Goal: Task Accomplishment & Management: Manage account settings

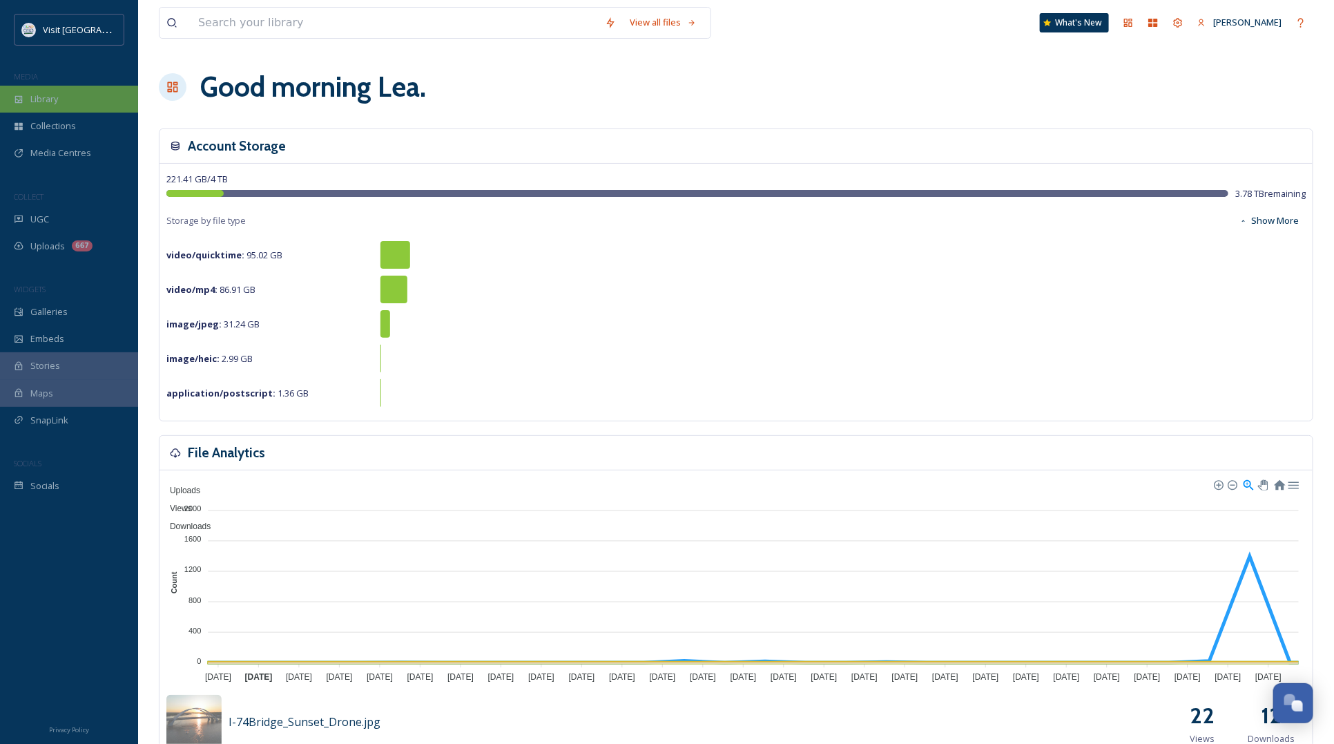
click at [64, 101] on div "Library" at bounding box center [69, 99] width 138 height 27
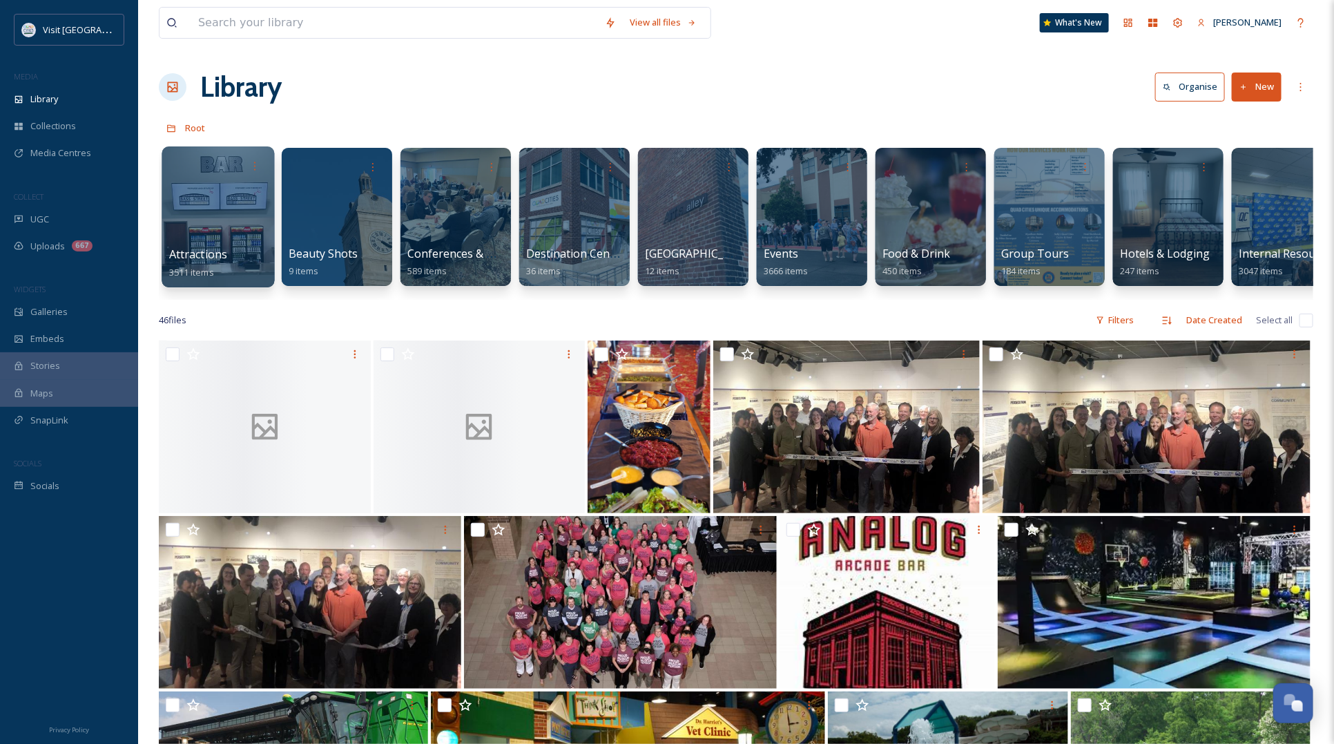
click at [226, 204] on div at bounding box center [218, 216] width 113 height 141
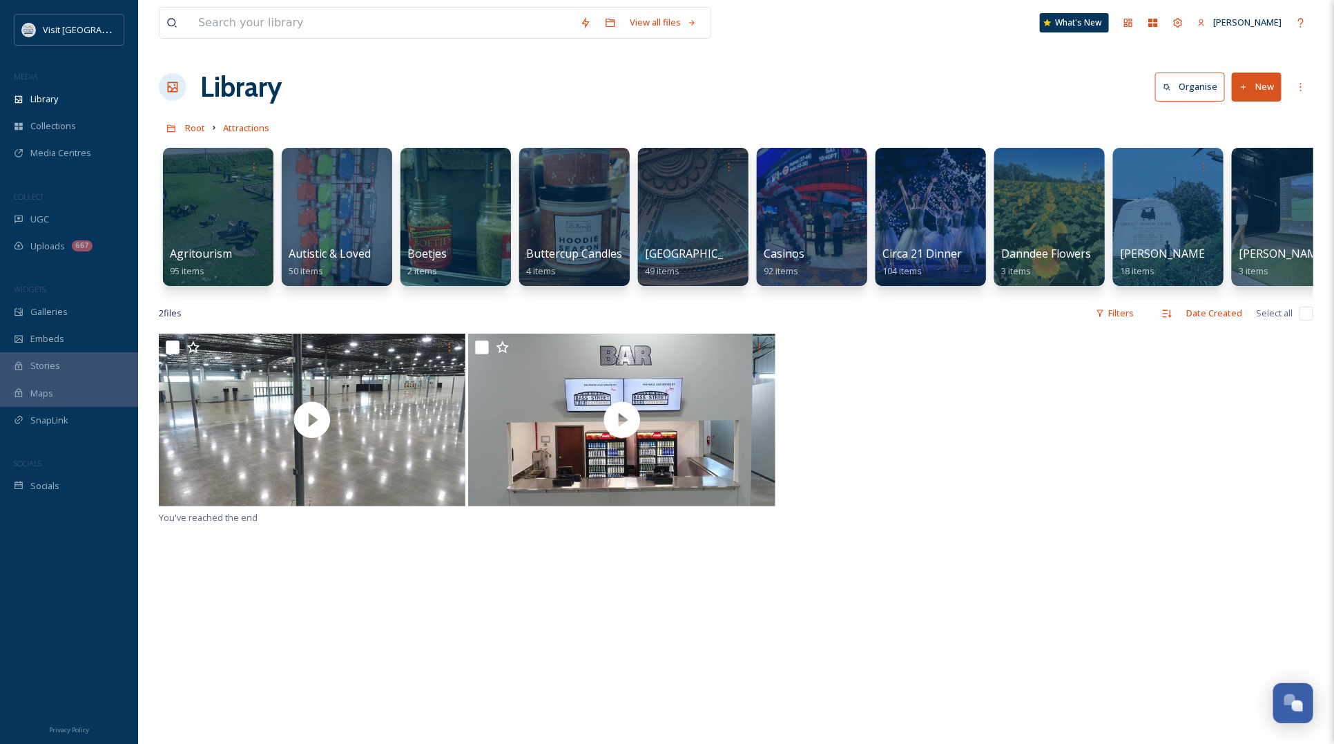
scroll to position [0, 278]
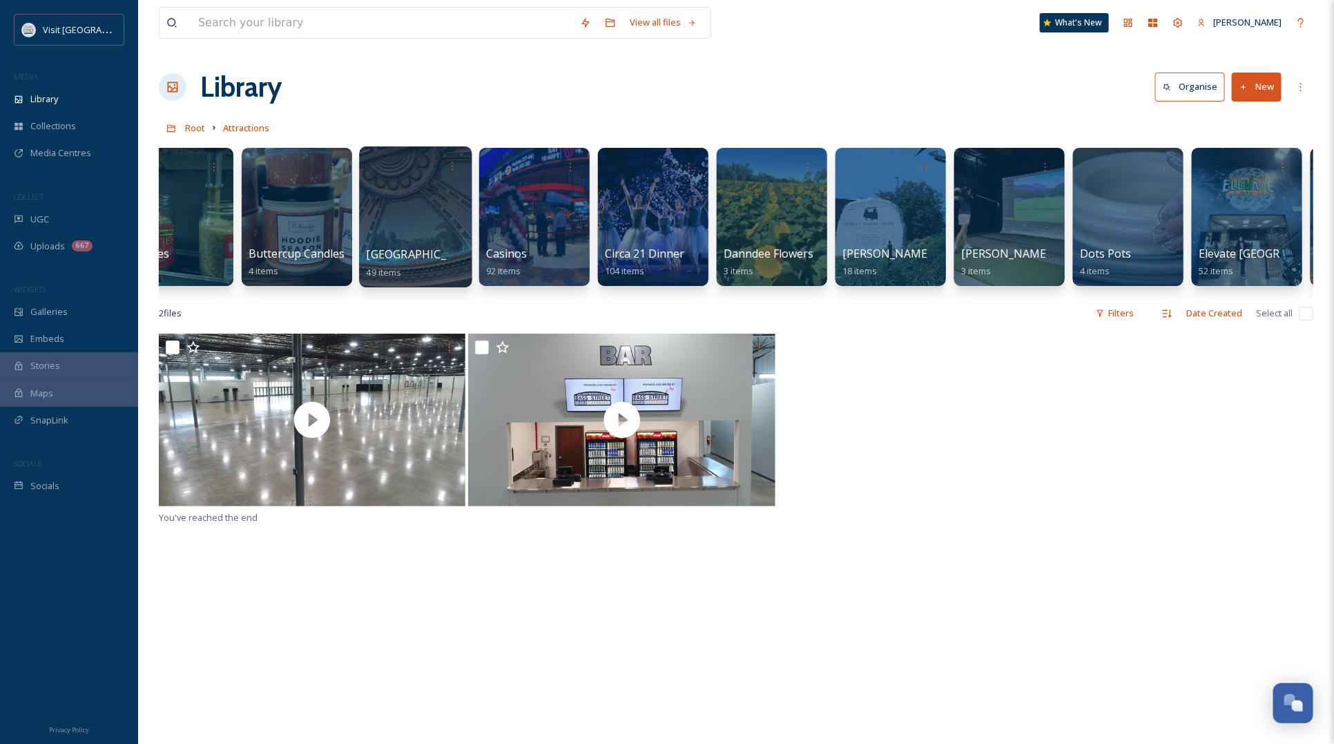
click at [411, 192] on div at bounding box center [415, 216] width 113 height 141
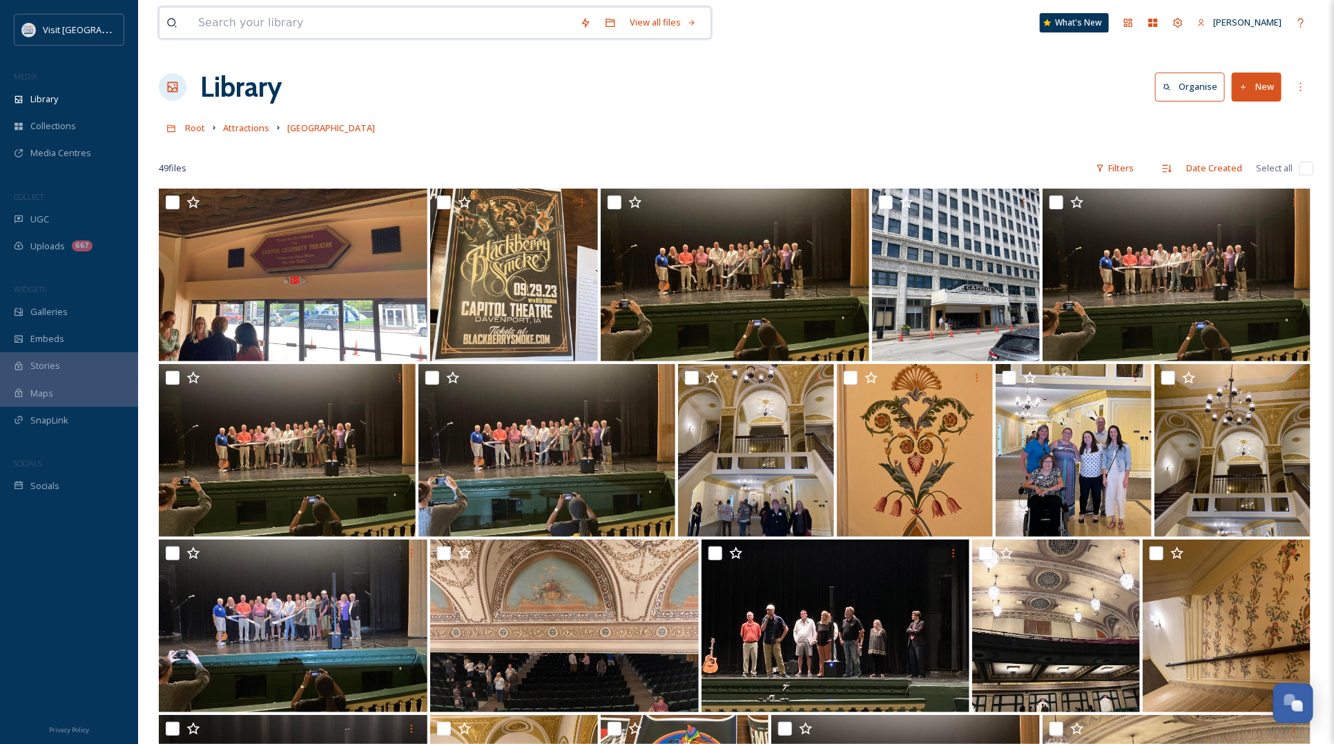
click at [302, 28] on input at bounding box center [382, 23] width 382 height 30
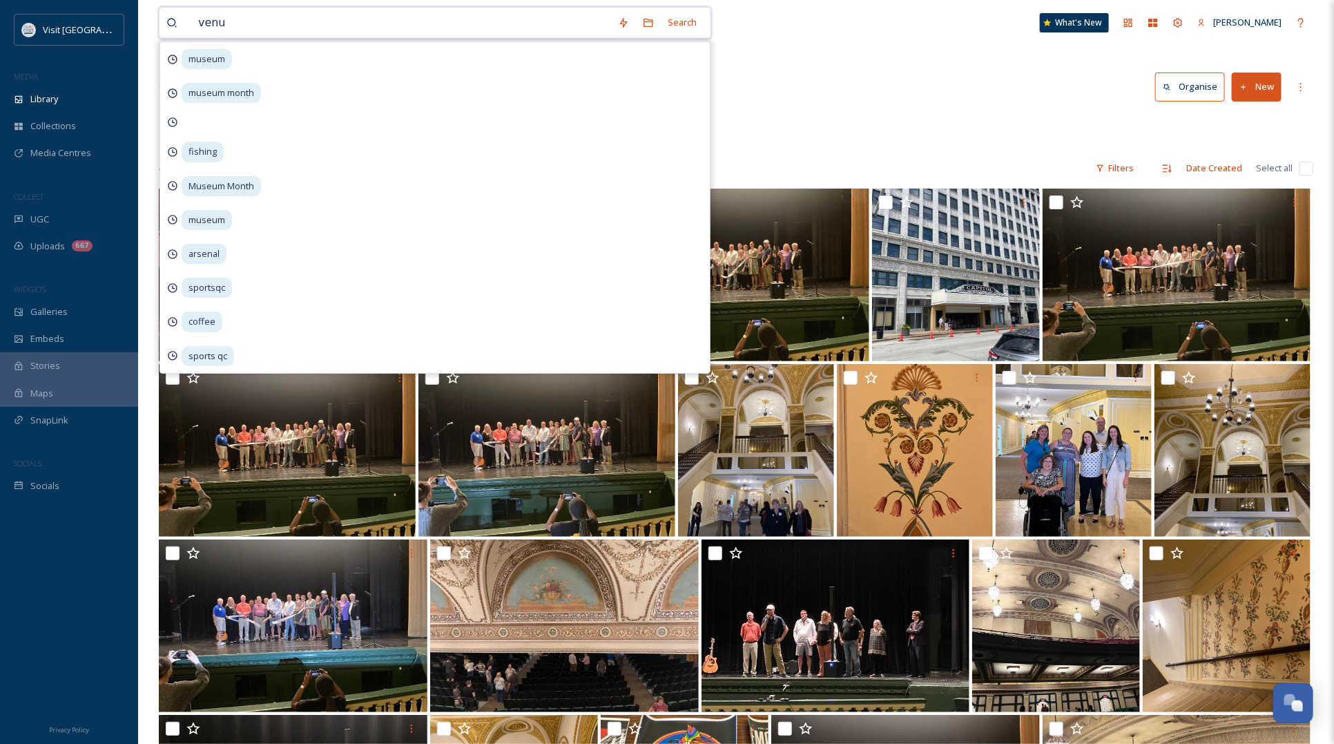
type input "venue"
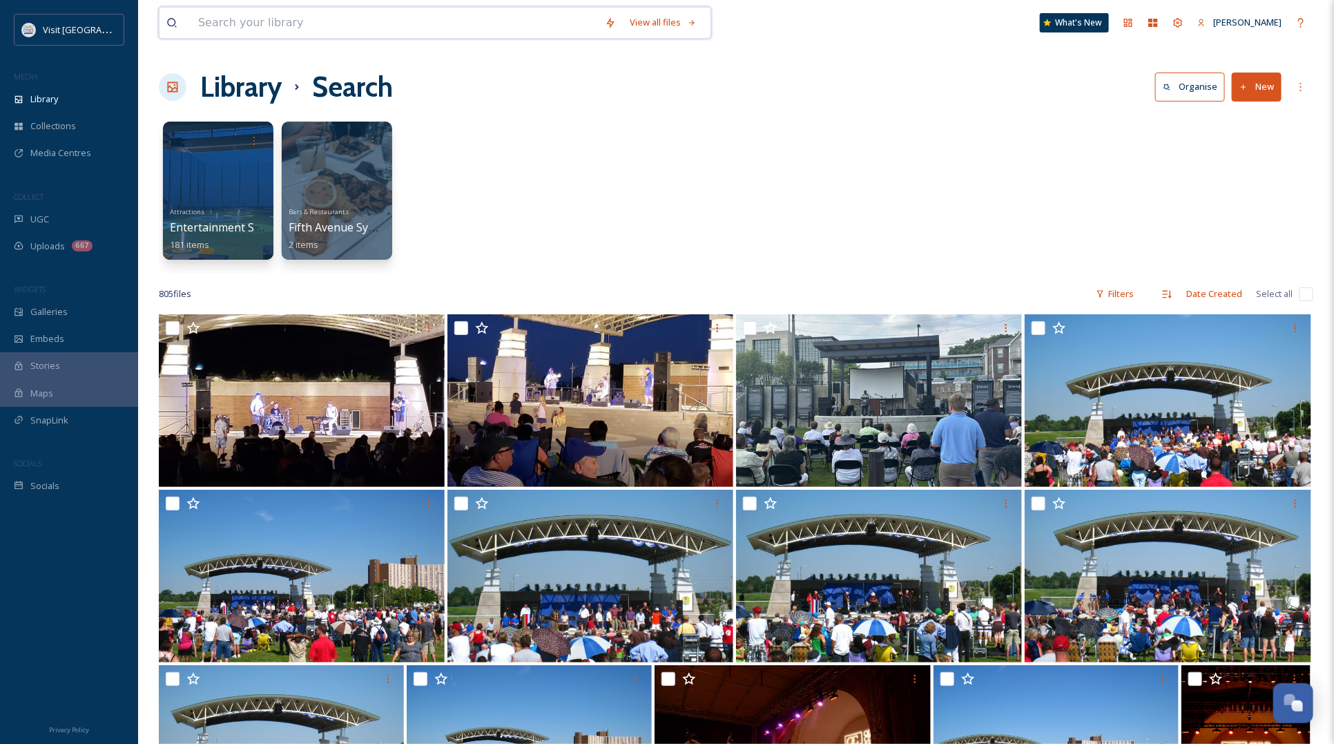
click at [309, 19] on input at bounding box center [394, 23] width 407 height 30
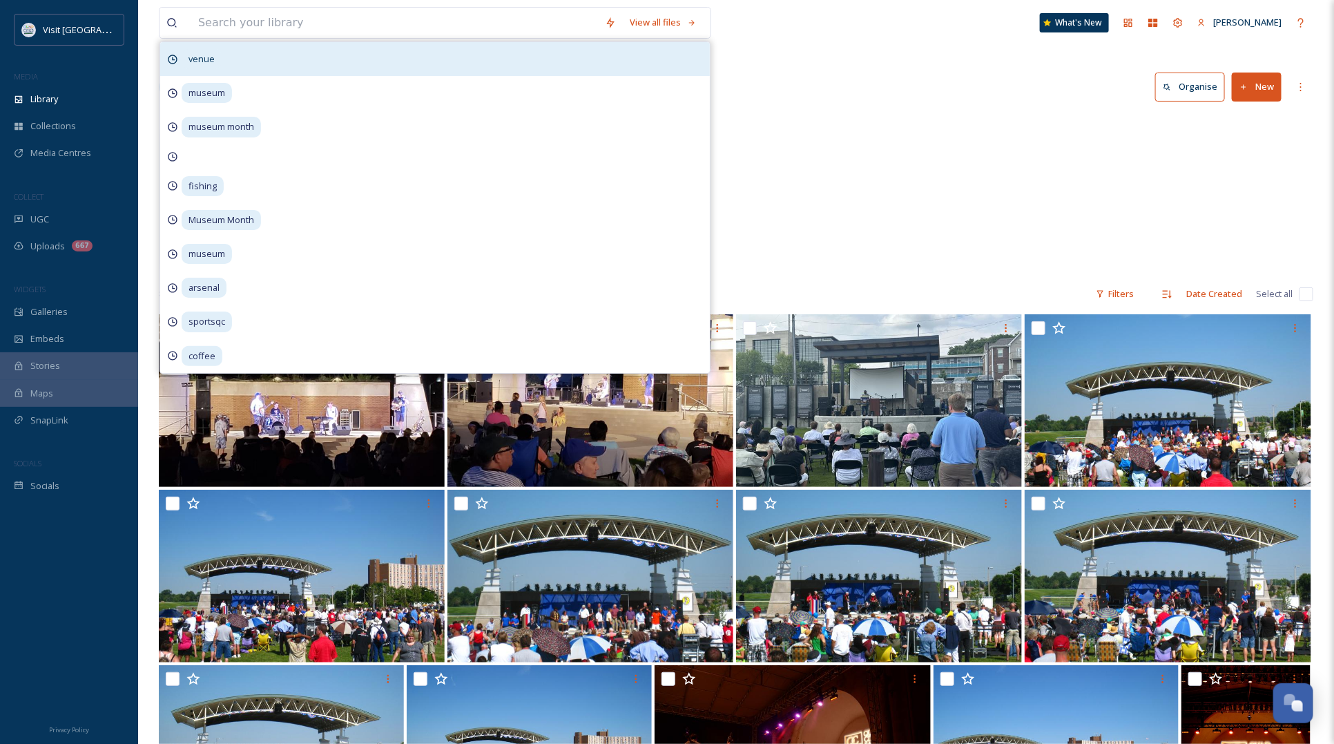
click at [188, 53] on span "venue" at bounding box center [202, 59] width 40 height 20
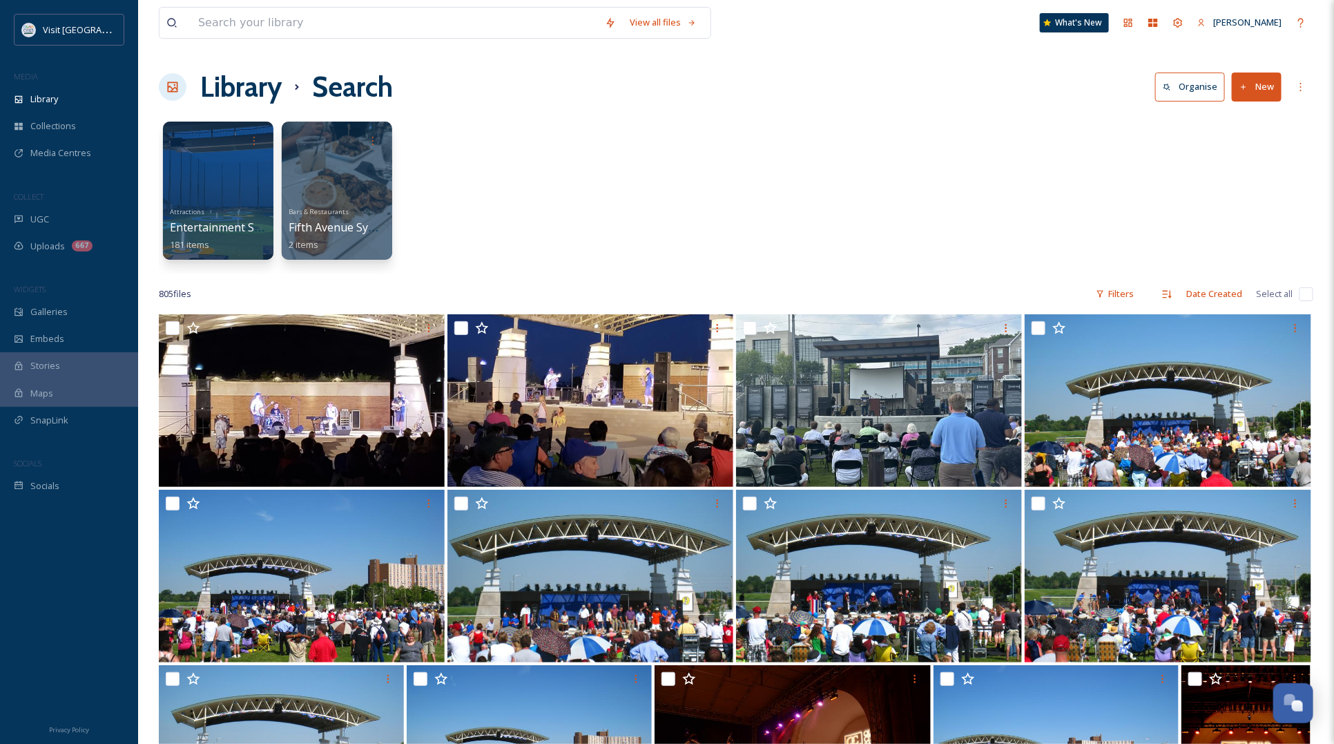
click at [923, 135] on div "Attractions Entertainment Shows & Venues 181 items Bars & Restaurants Fifth Ave…" at bounding box center [736, 194] width 1154 height 159
click at [75, 97] on div "Library" at bounding box center [69, 99] width 138 height 27
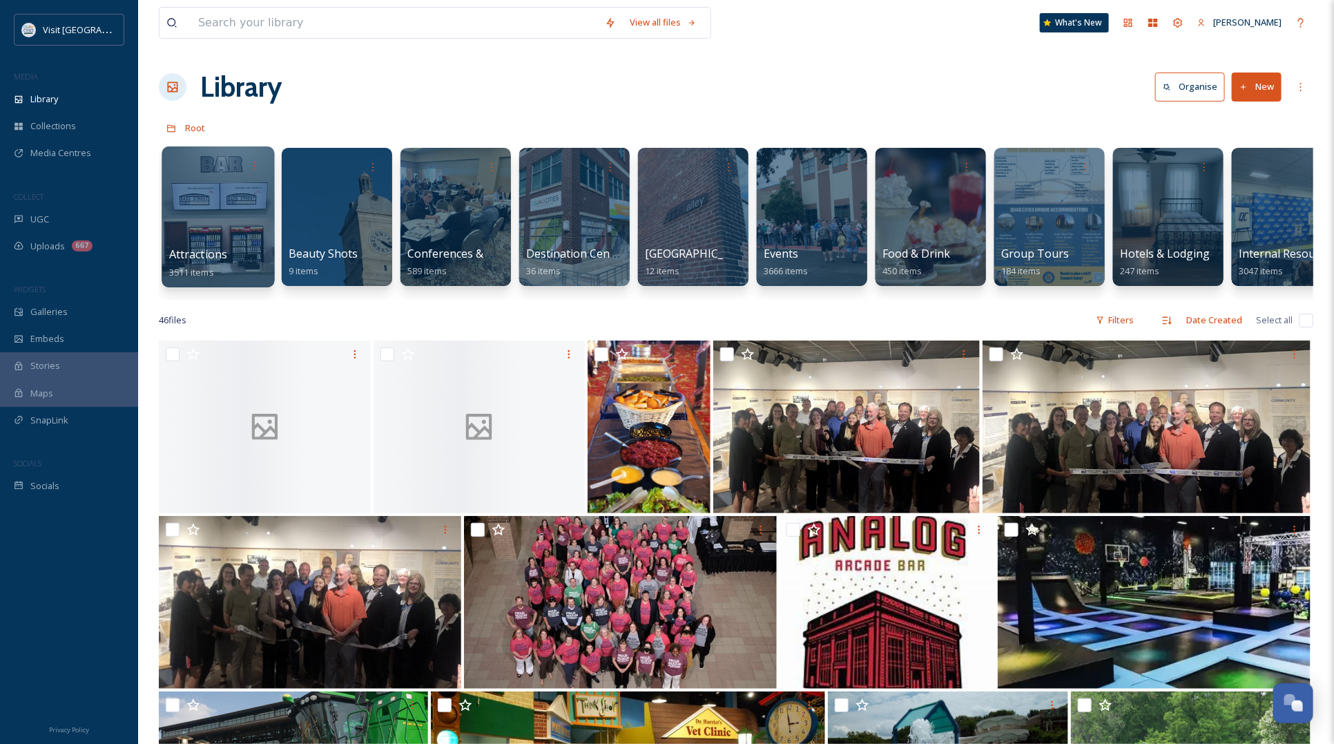
click at [202, 184] on div at bounding box center [218, 216] width 113 height 141
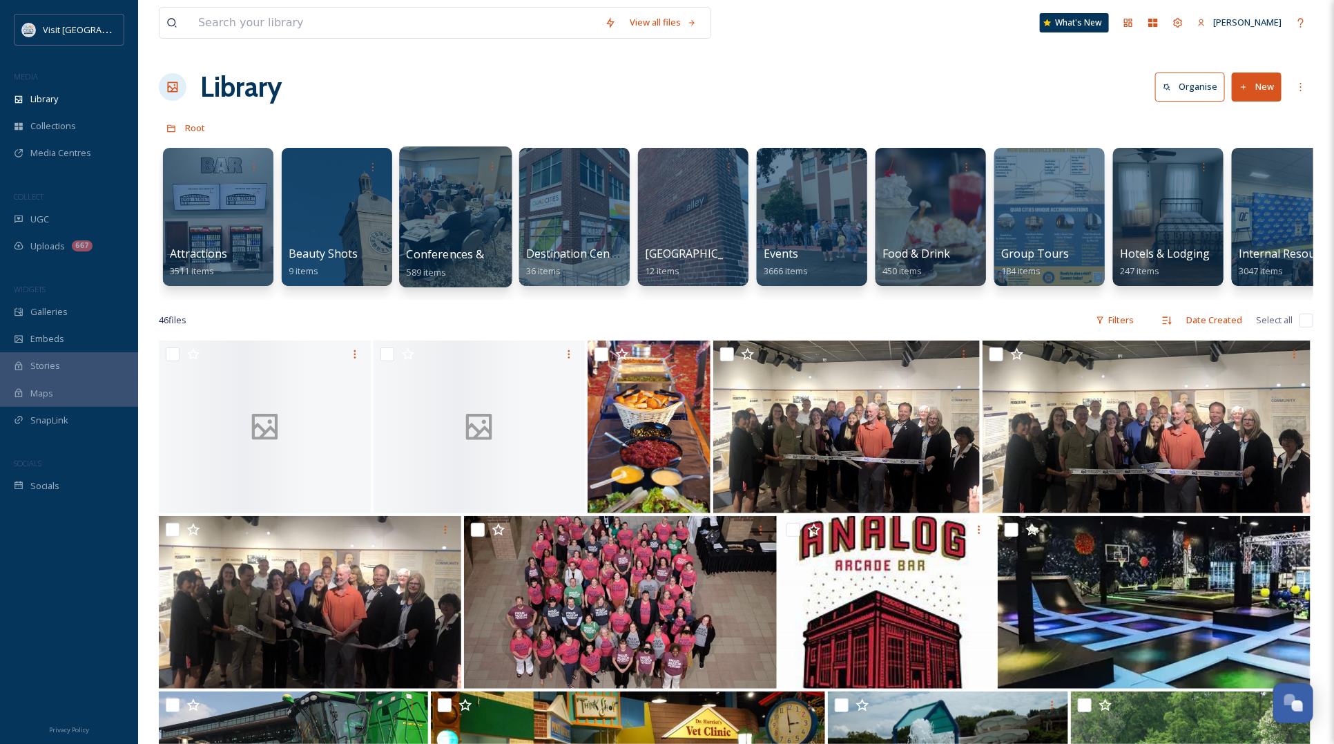
click at [445, 215] on div at bounding box center [455, 216] width 113 height 141
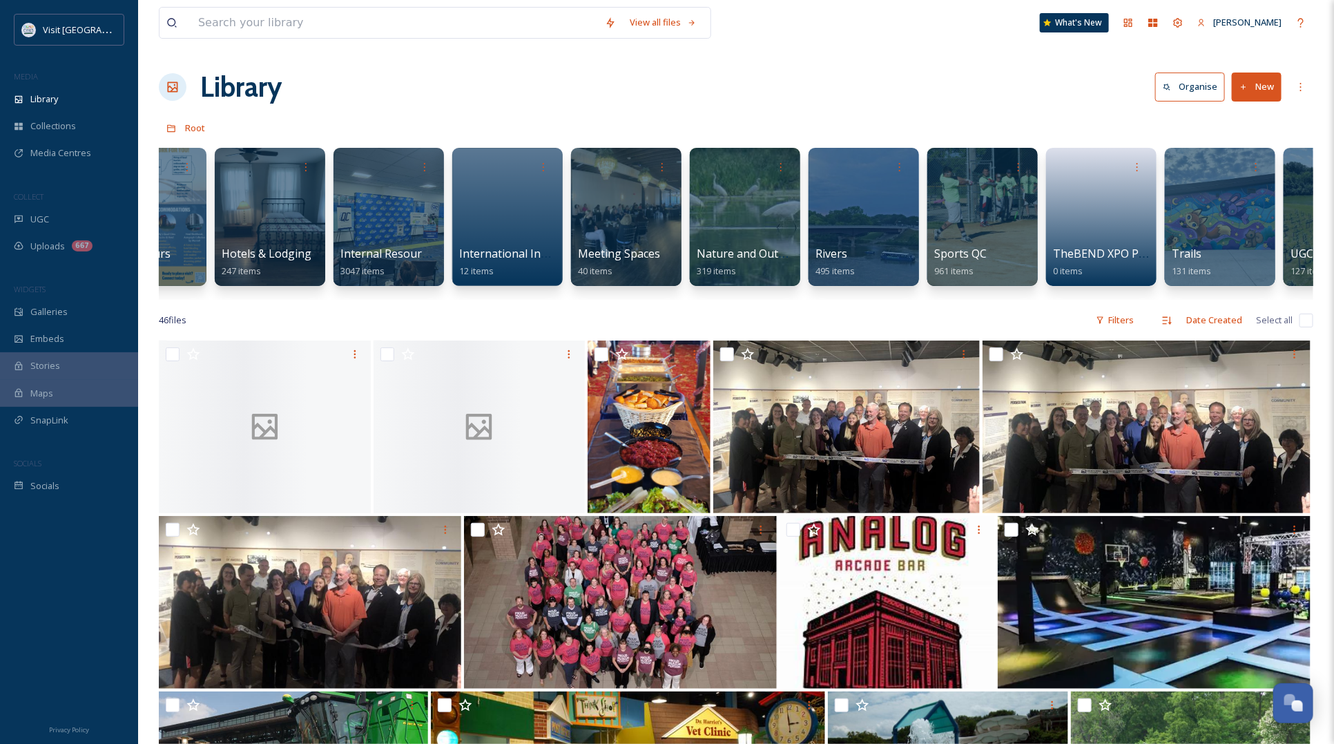
scroll to position [0, 895]
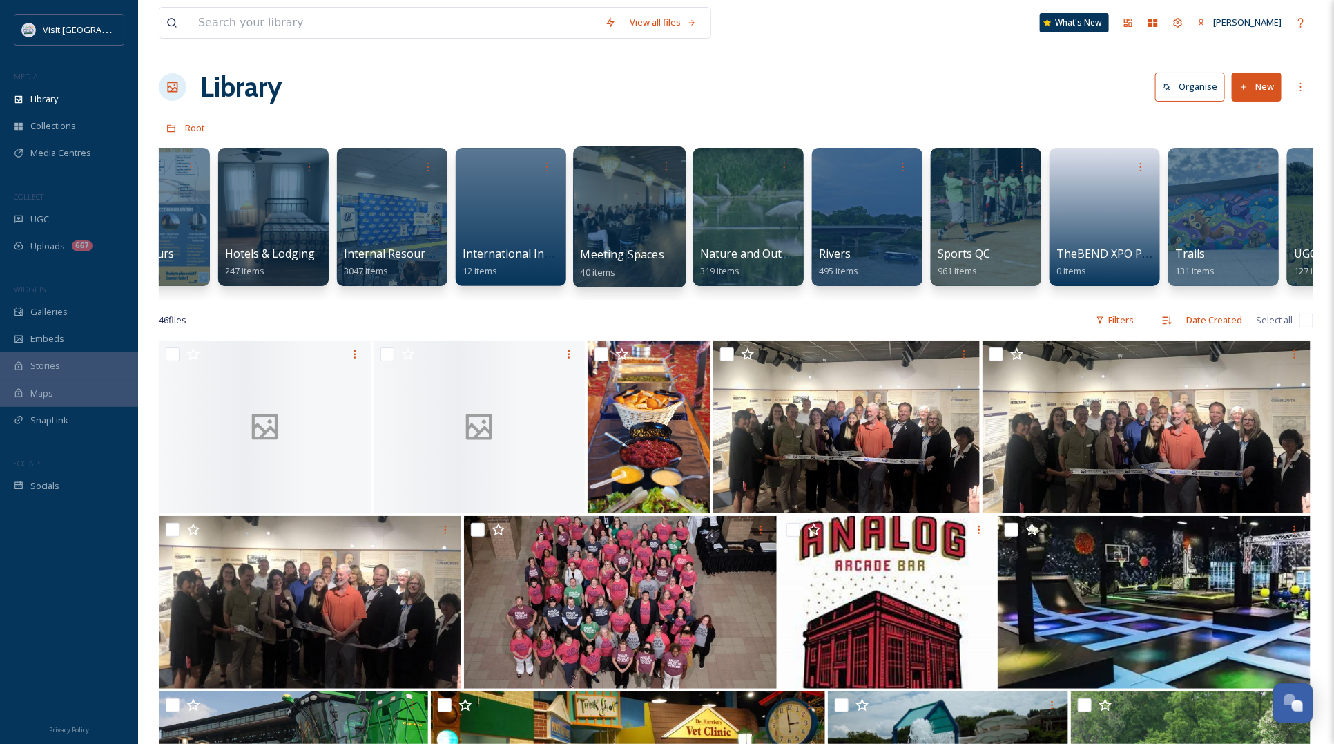
click at [626, 205] on div at bounding box center [629, 216] width 113 height 141
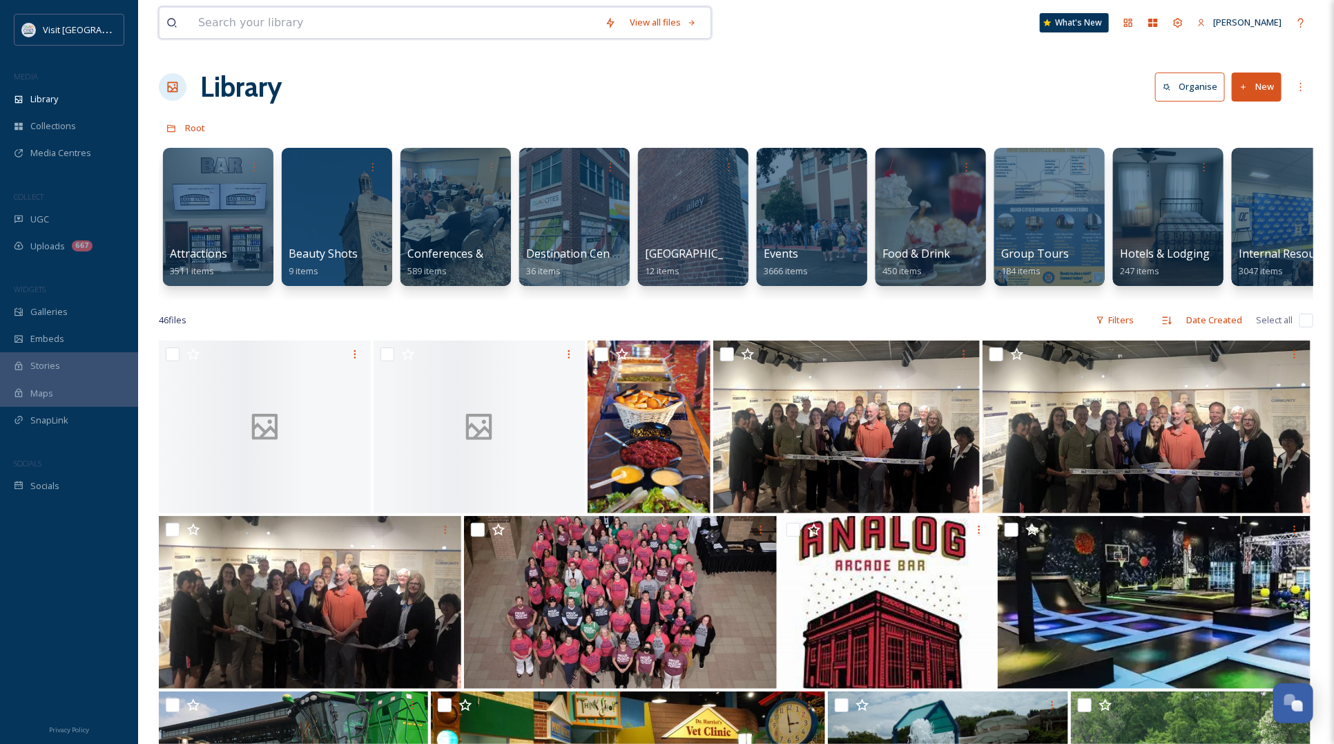
click at [336, 31] on input at bounding box center [394, 23] width 407 height 30
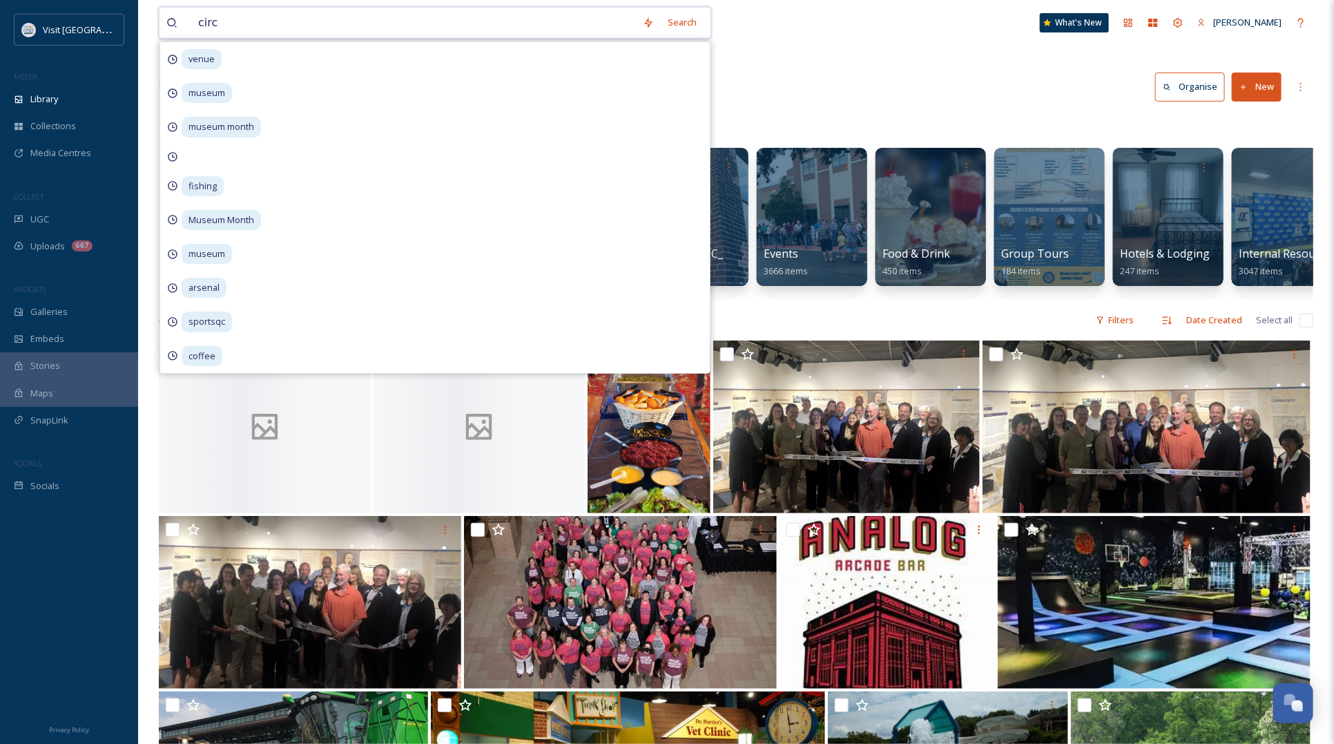
type input "circa"
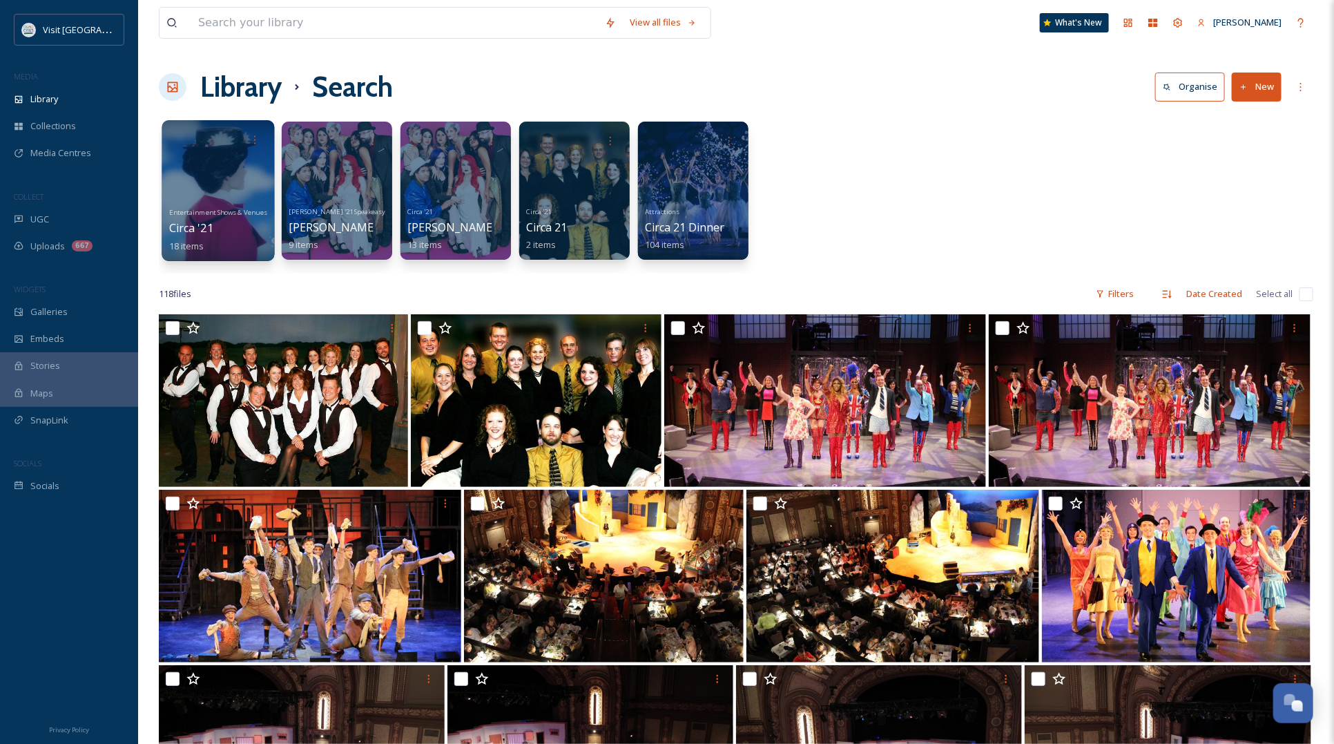
click at [232, 180] on div at bounding box center [218, 190] width 113 height 141
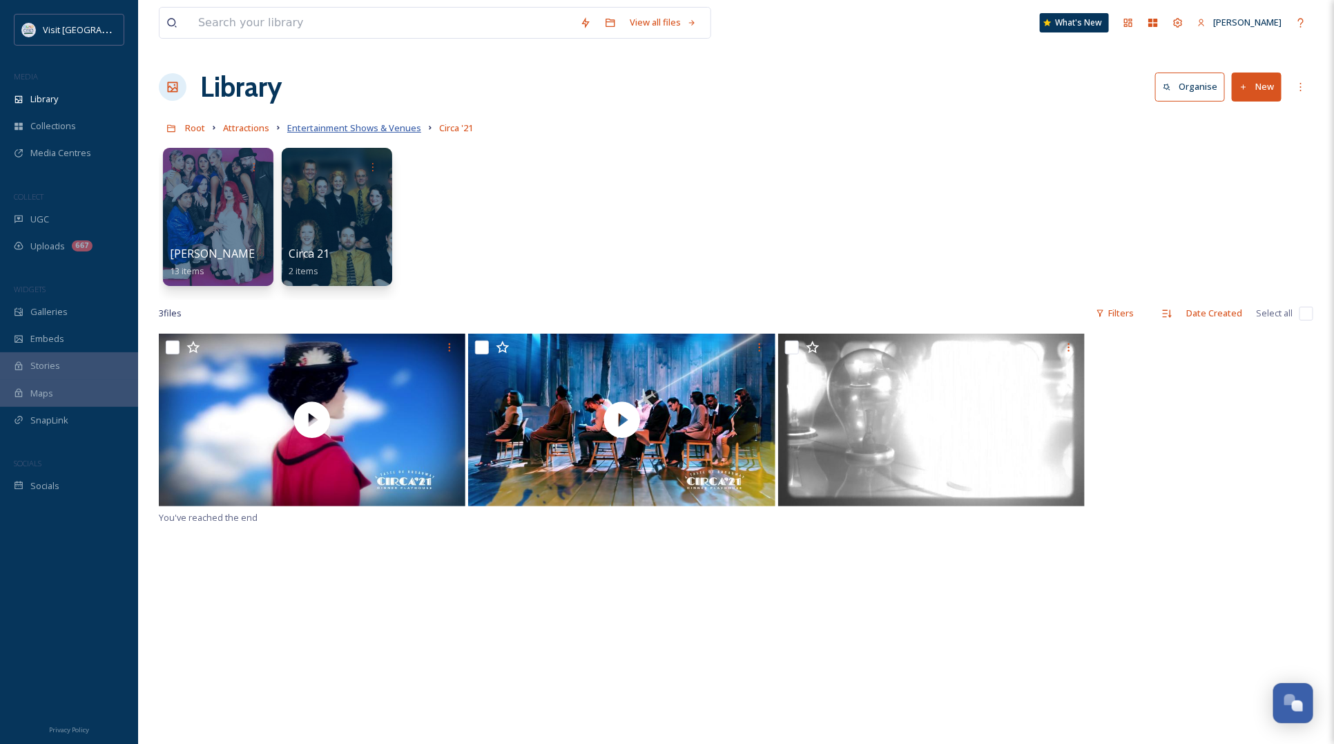
click at [368, 126] on span "Entertainment Shows & Venues" at bounding box center [354, 128] width 134 height 12
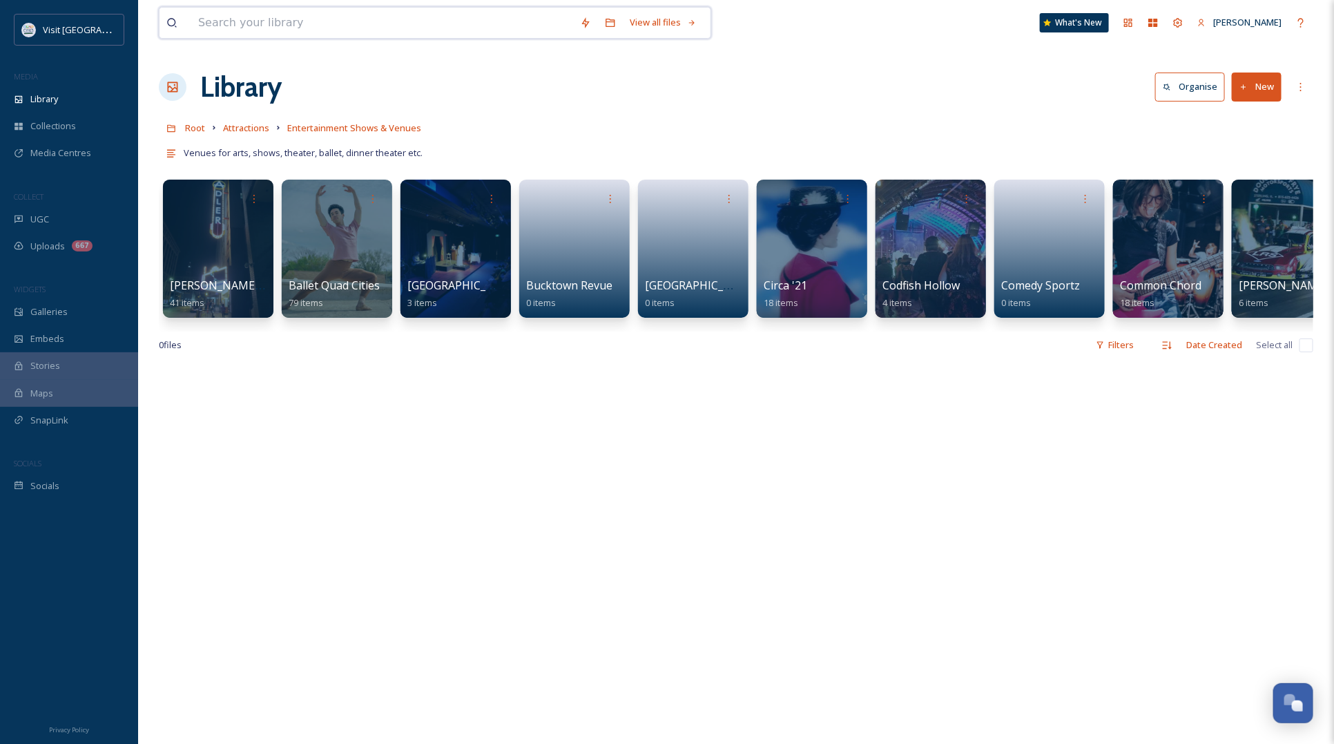
click at [246, 25] on input at bounding box center [382, 23] width 382 height 30
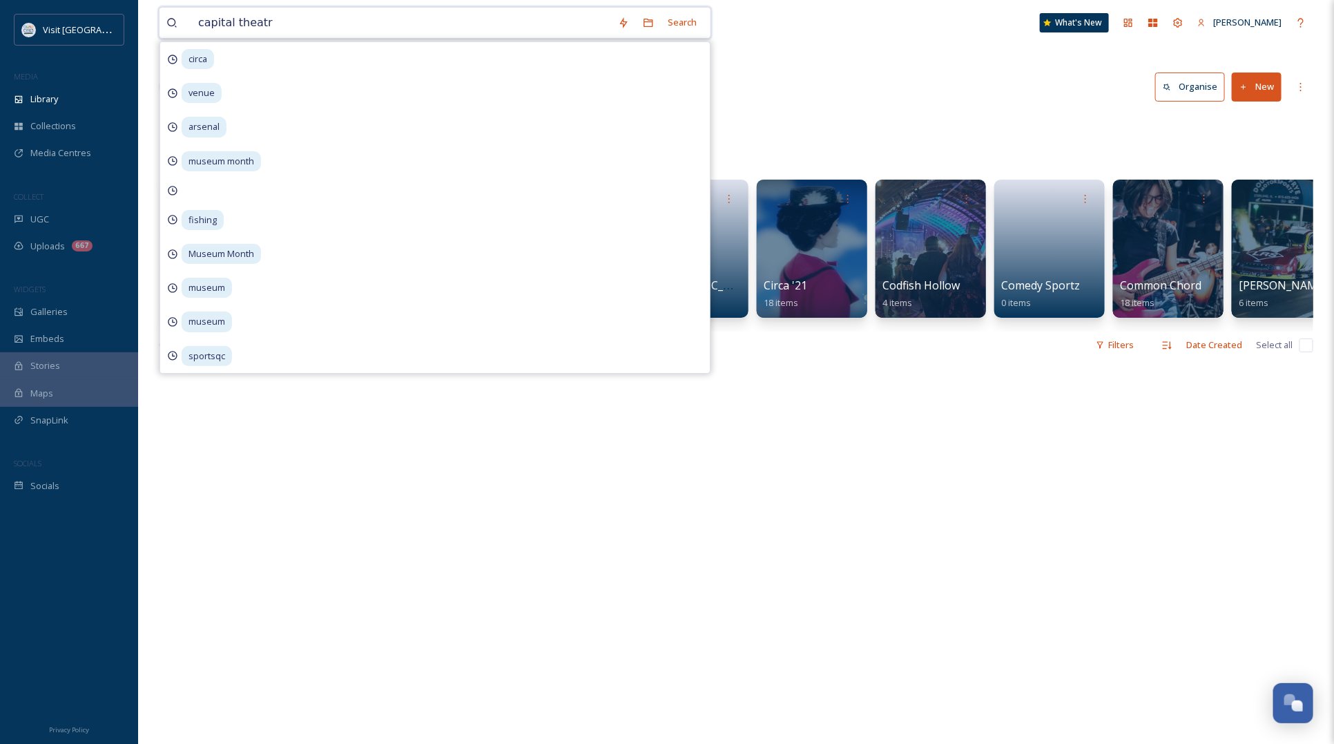
type input "capital theatre"
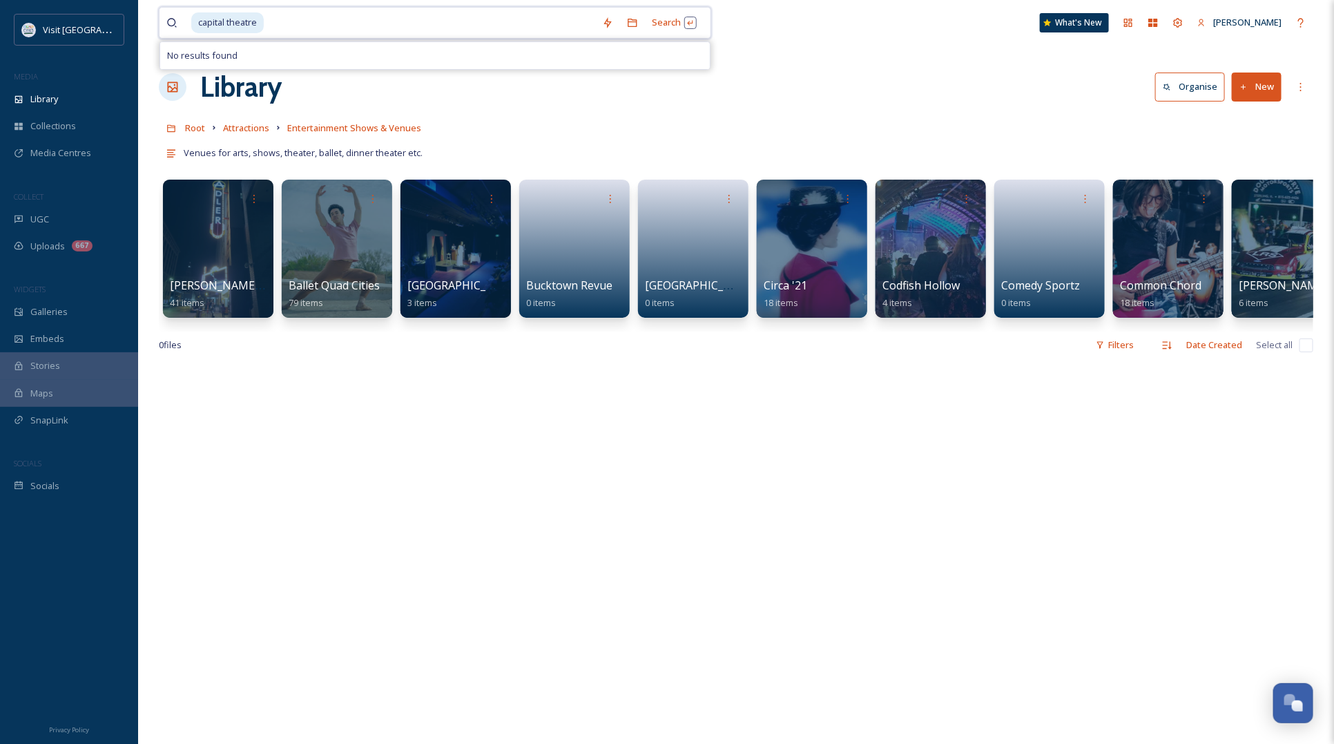
type input "capital theatr"
drag, startPoint x: 283, startPoint y: 23, endPoint x: 195, endPoint y: 24, distance: 88.4
click at [195, 24] on div "capital theatr" at bounding box center [393, 23] width 404 height 30
type input "c"
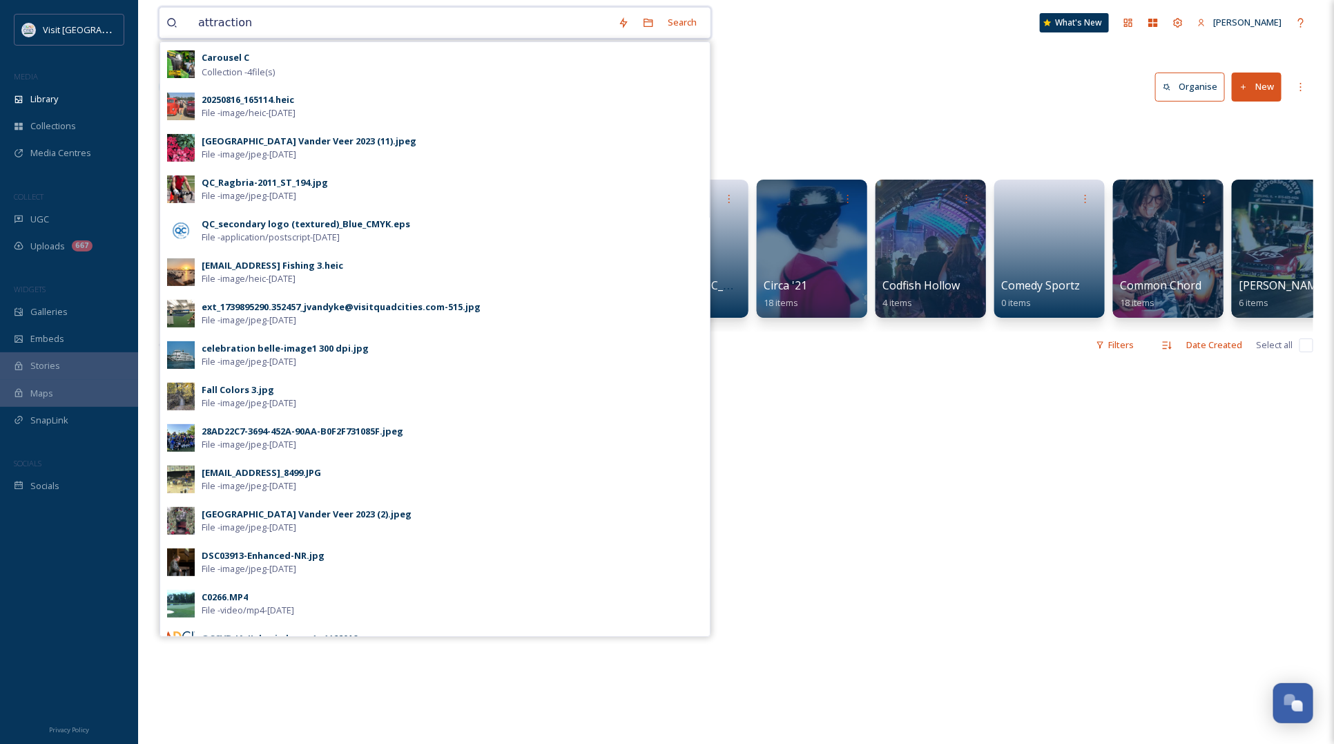
type input "attractions"
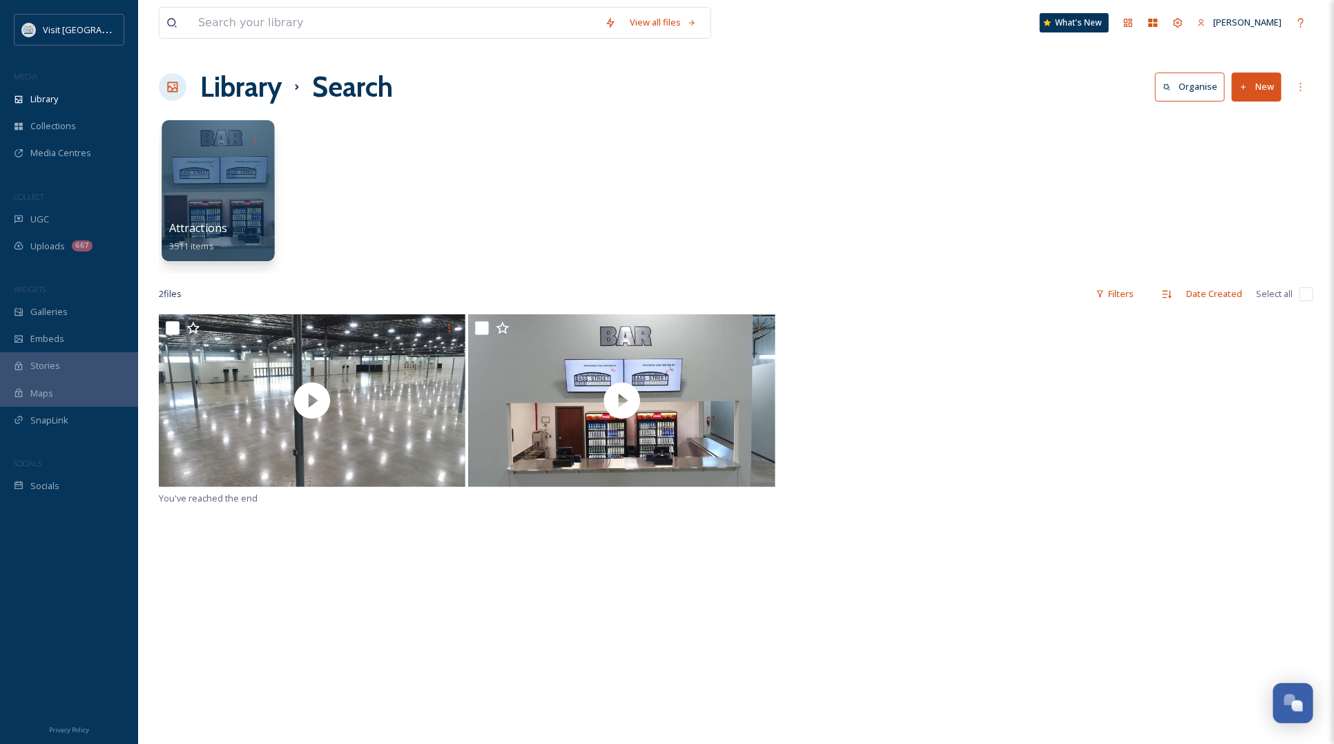
click at [207, 184] on div at bounding box center [218, 190] width 113 height 141
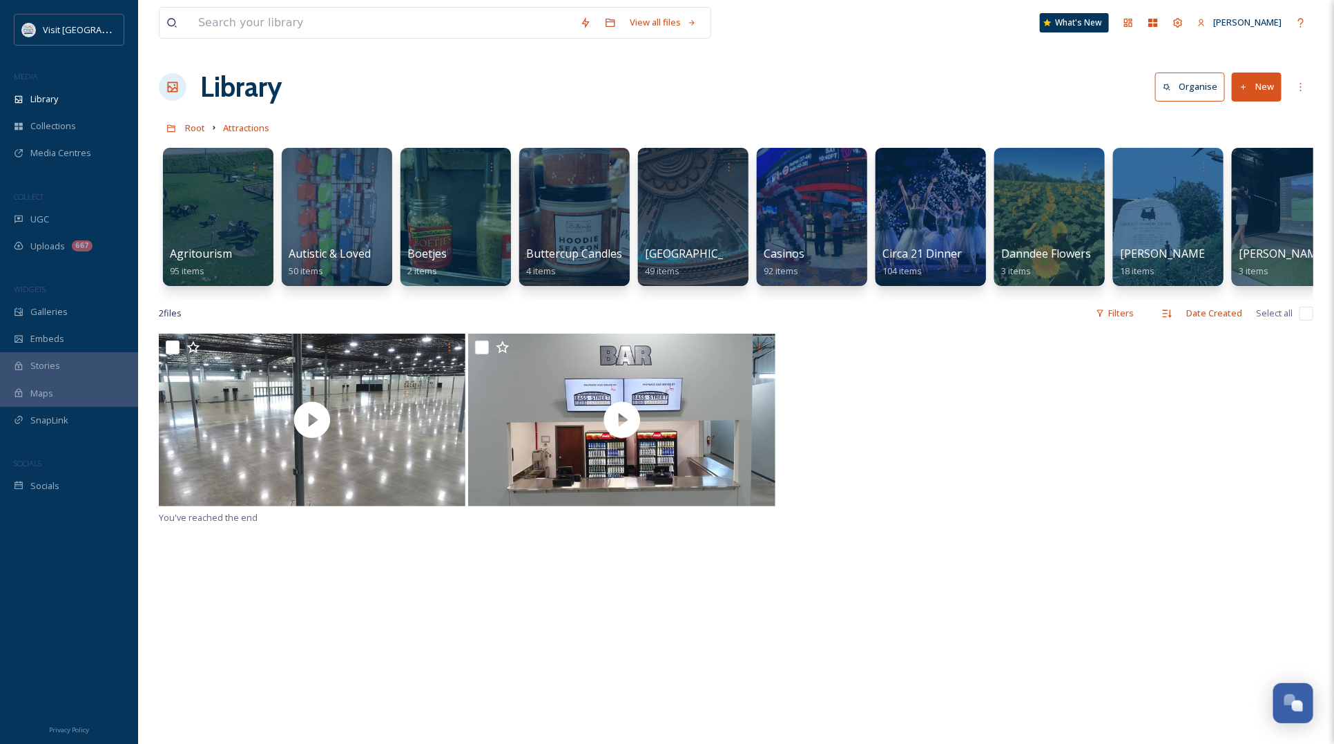
scroll to position [0, 443]
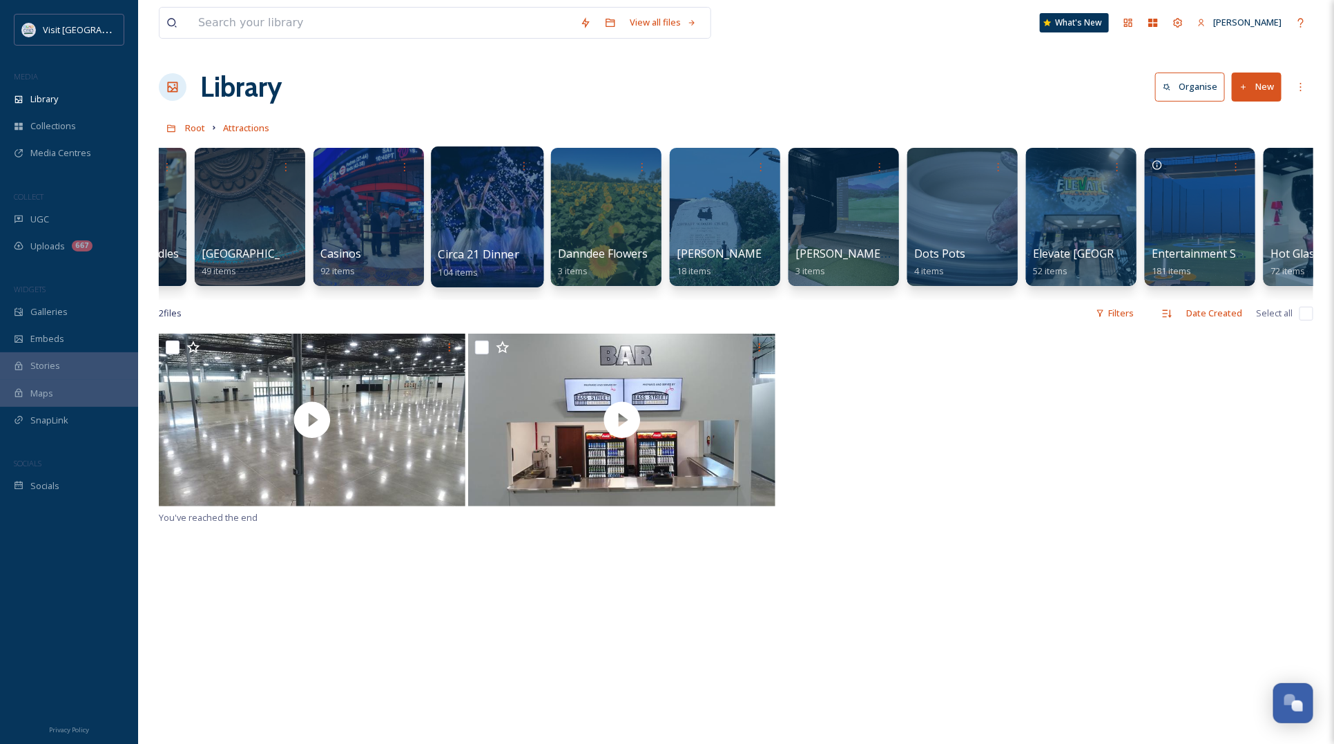
click at [498, 182] on div at bounding box center [487, 216] width 113 height 141
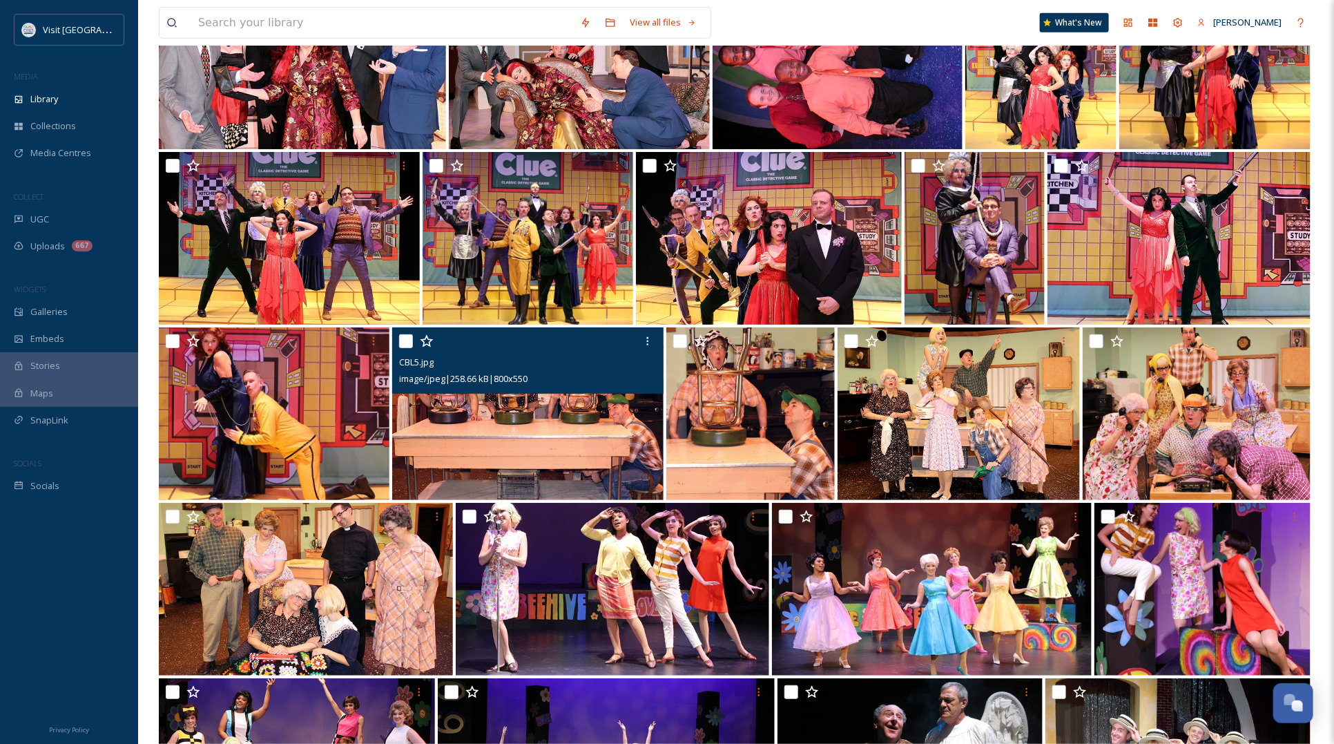
scroll to position [3495, 0]
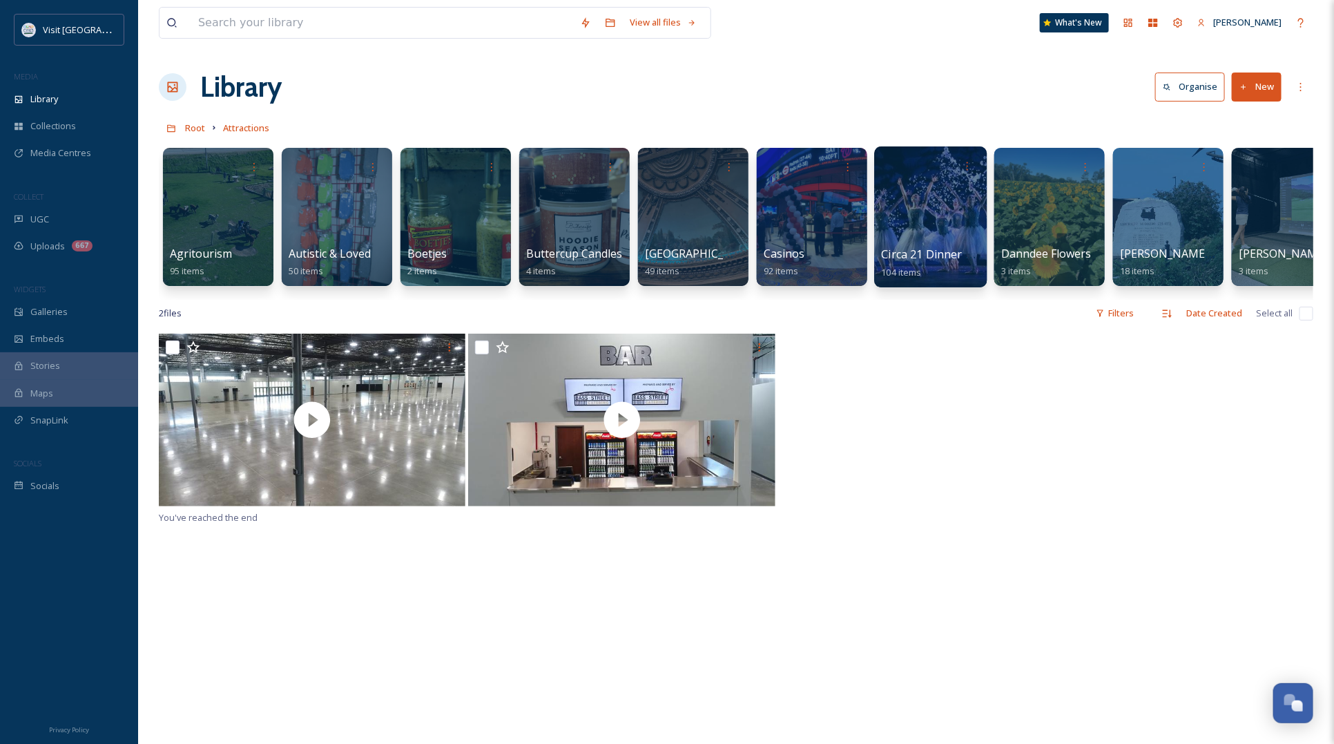
click at [936, 192] on div at bounding box center [930, 216] width 113 height 141
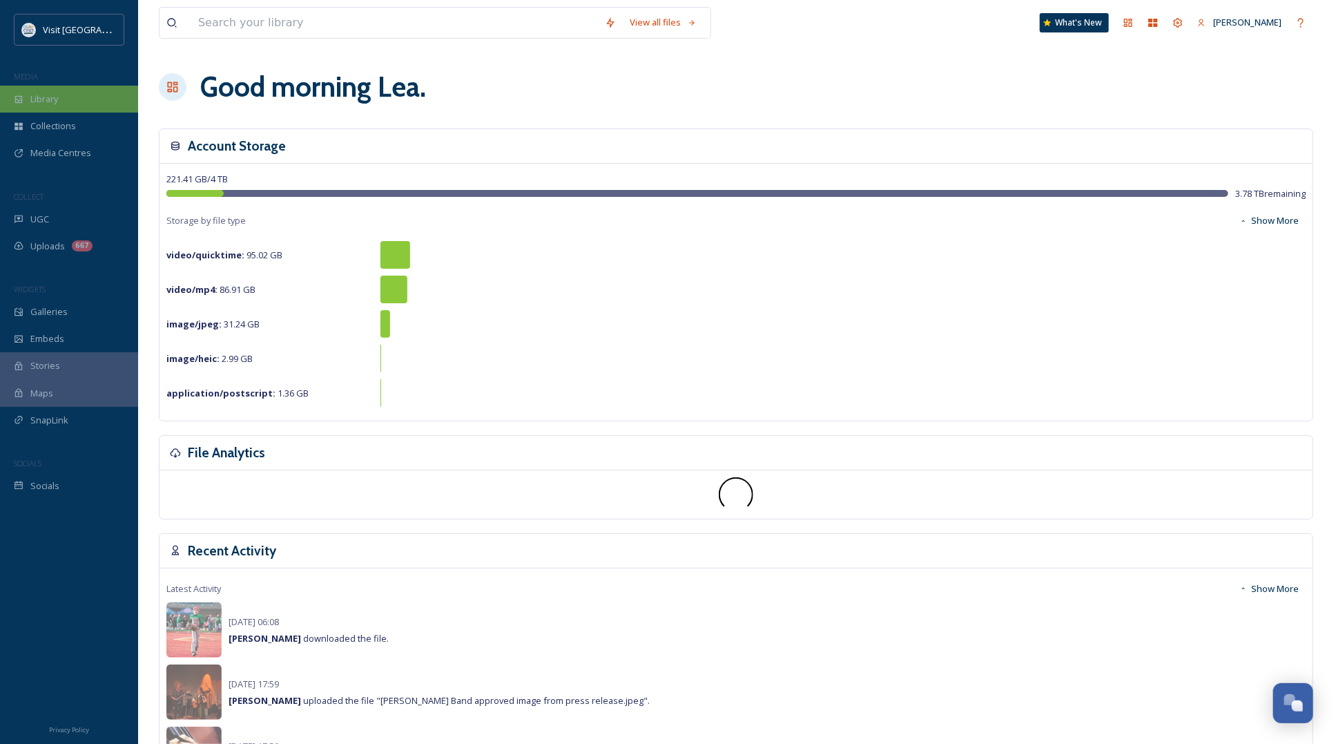
click at [37, 97] on span "Library" at bounding box center [44, 99] width 28 height 13
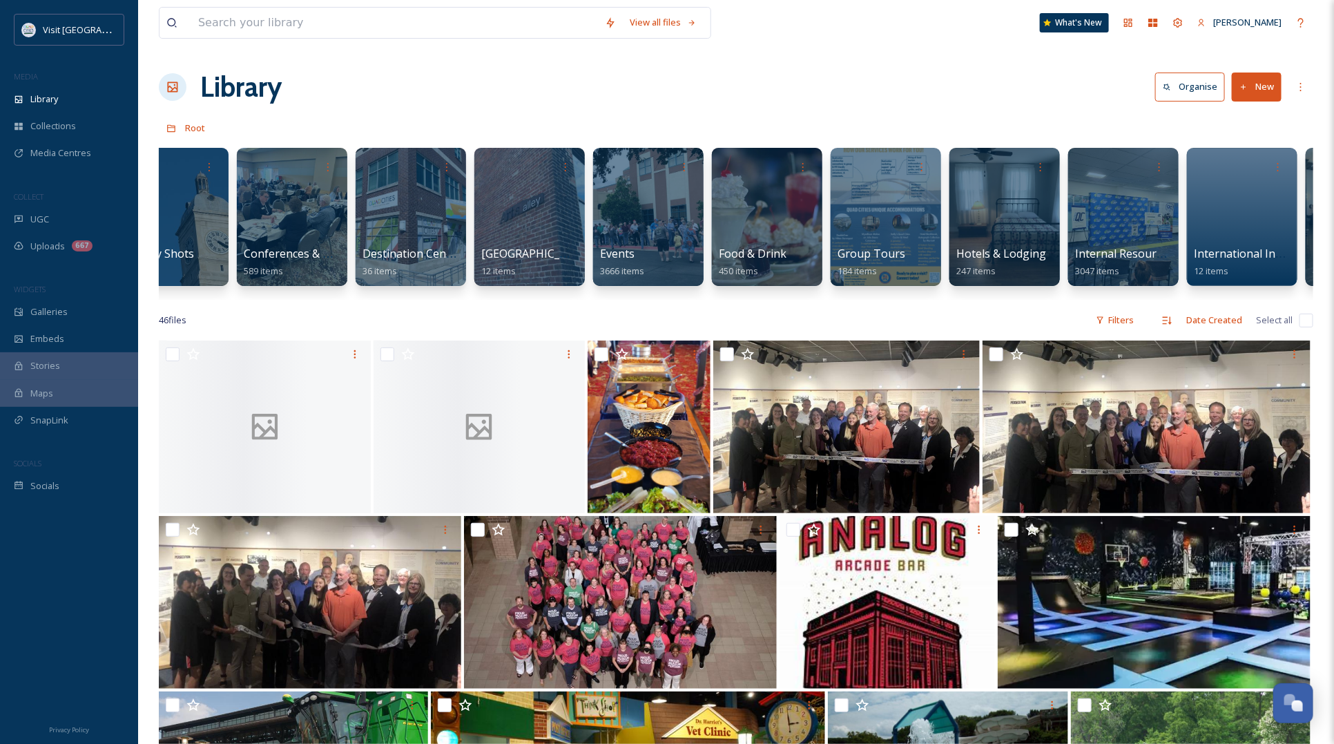
scroll to position [0, 174]
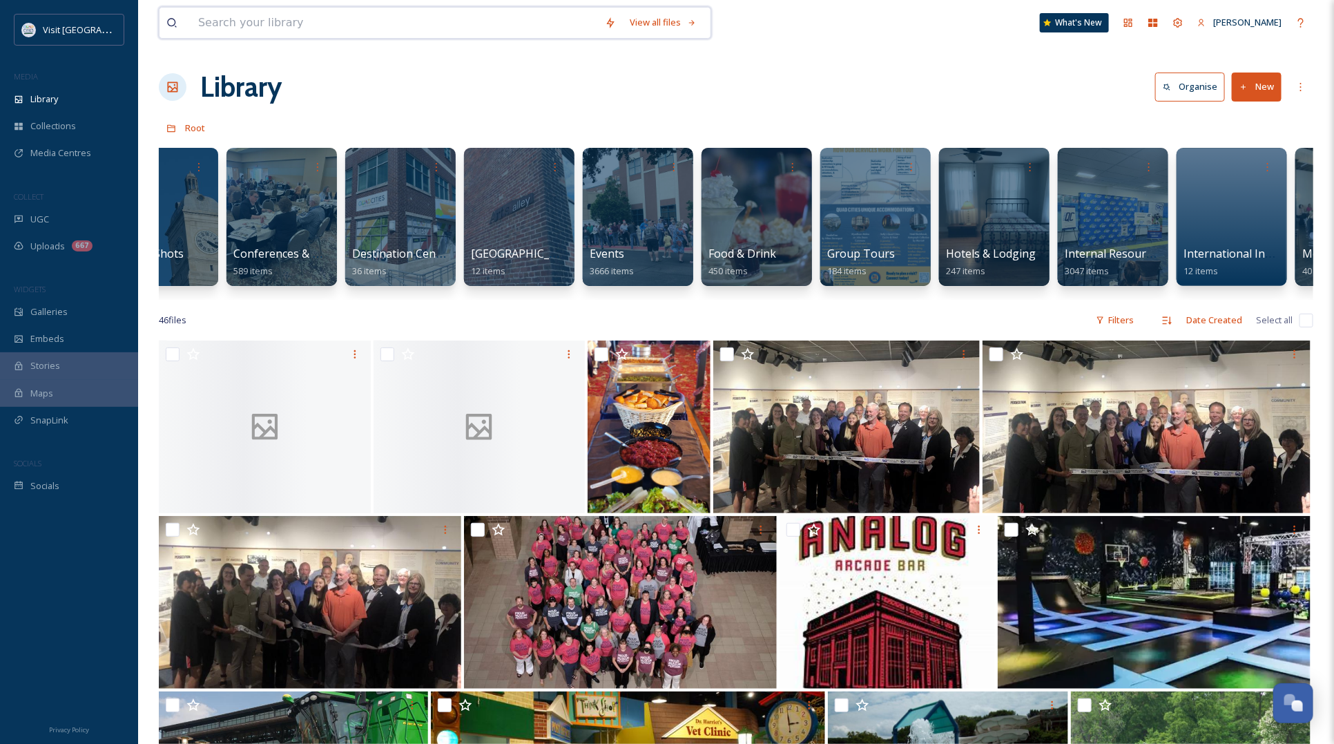
click at [384, 21] on input at bounding box center [394, 23] width 407 height 30
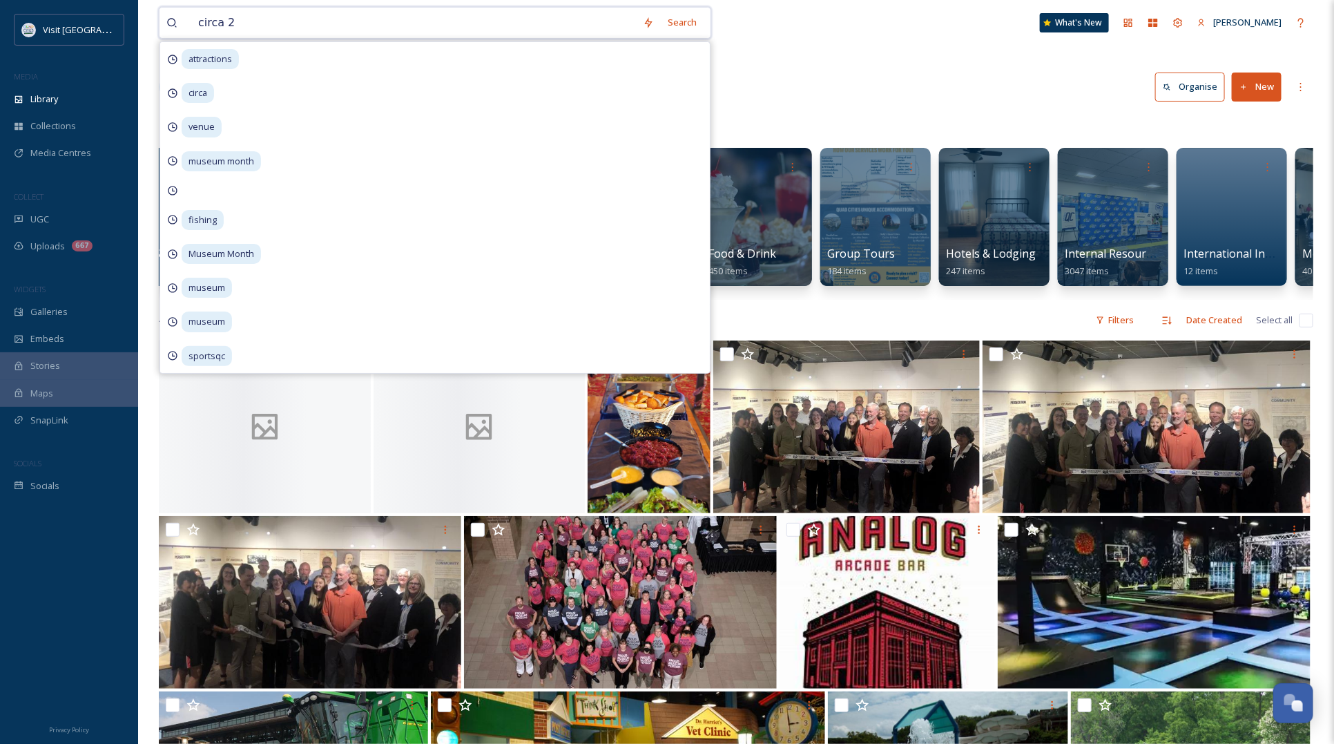
type input "circa 21"
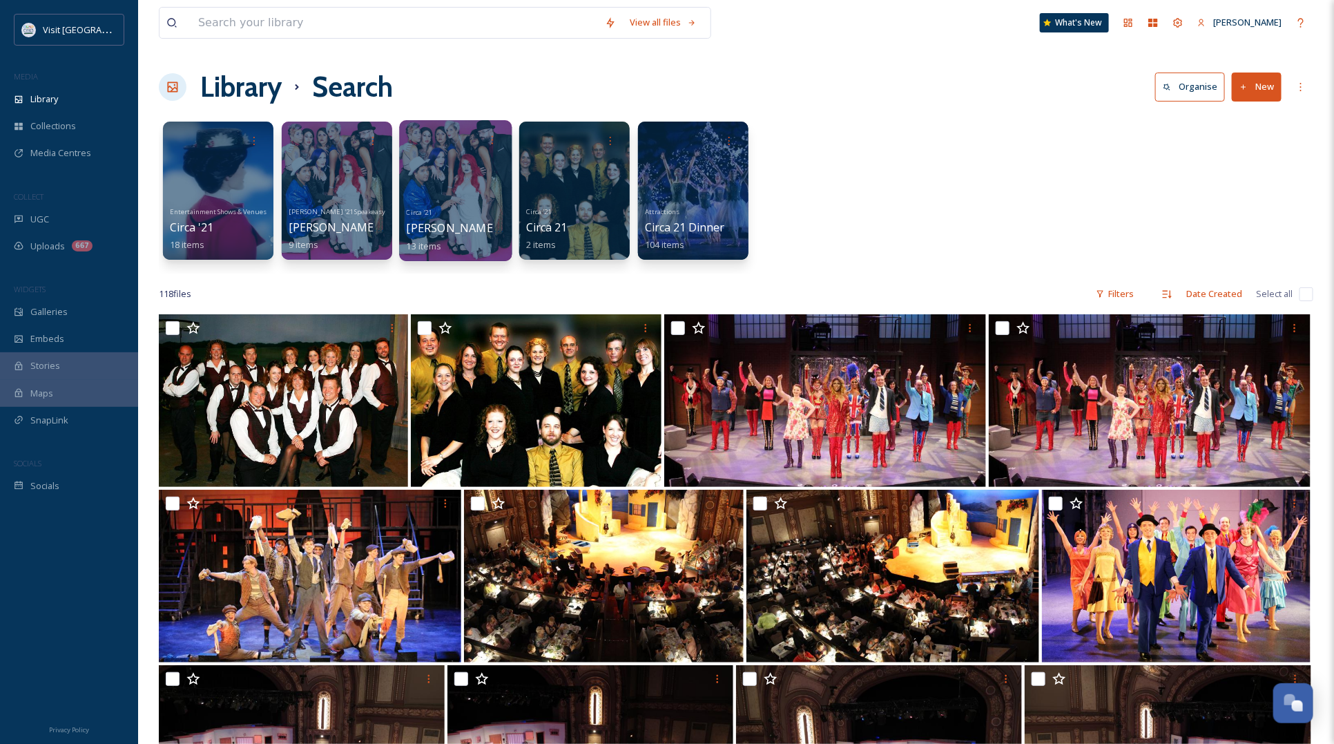
click at [418, 155] on div at bounding box center [455, 190] width 113 height 141
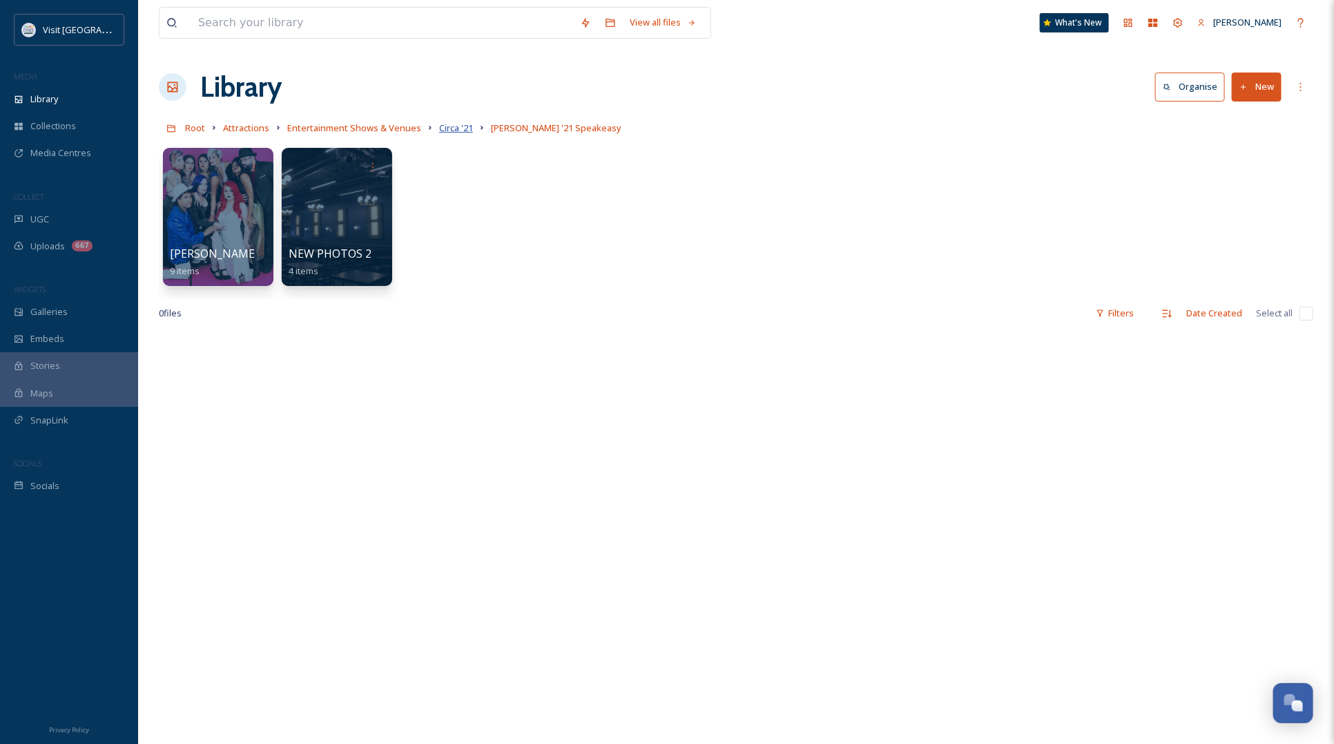
click at [449, 128] on span "Circa '21" at bounding box center [456, 128] width 34 height 12
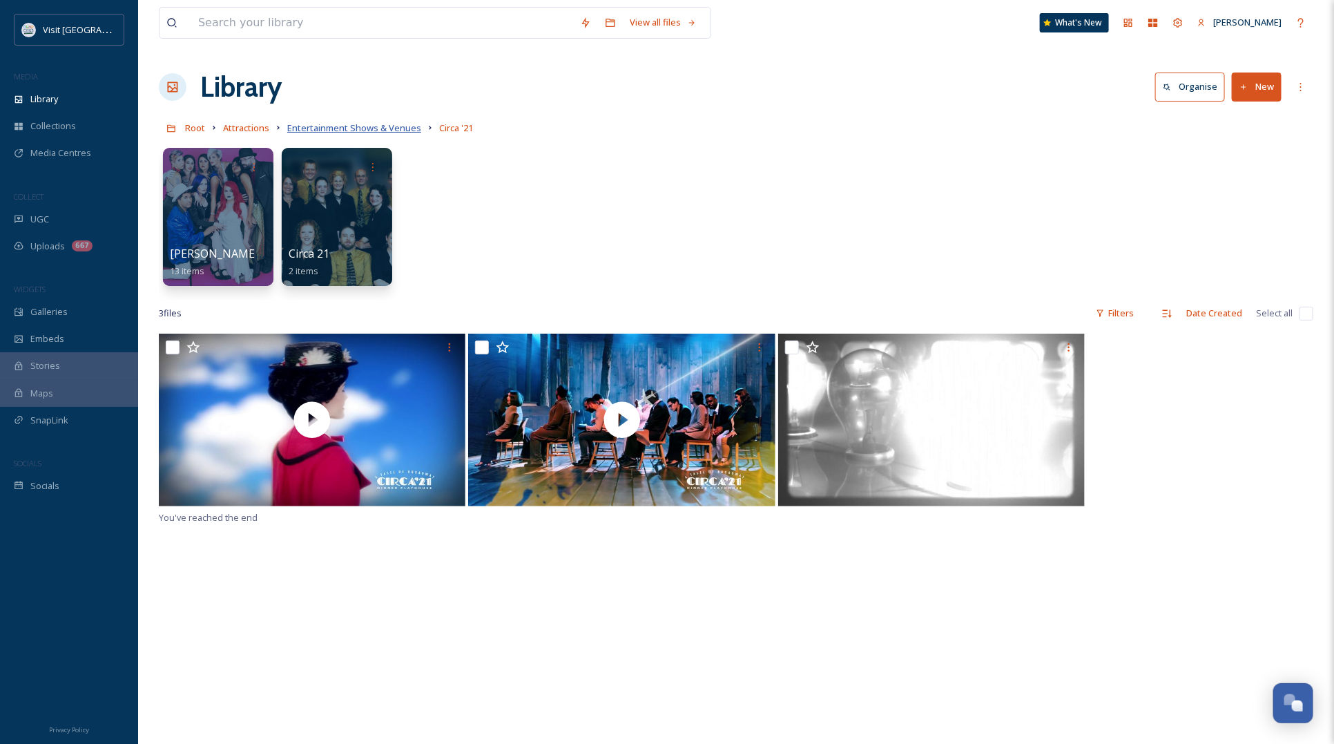
click at [360, 126] on span "Entertainment Shows & Venues" at bounding box center [354, 128] width 134 height 12
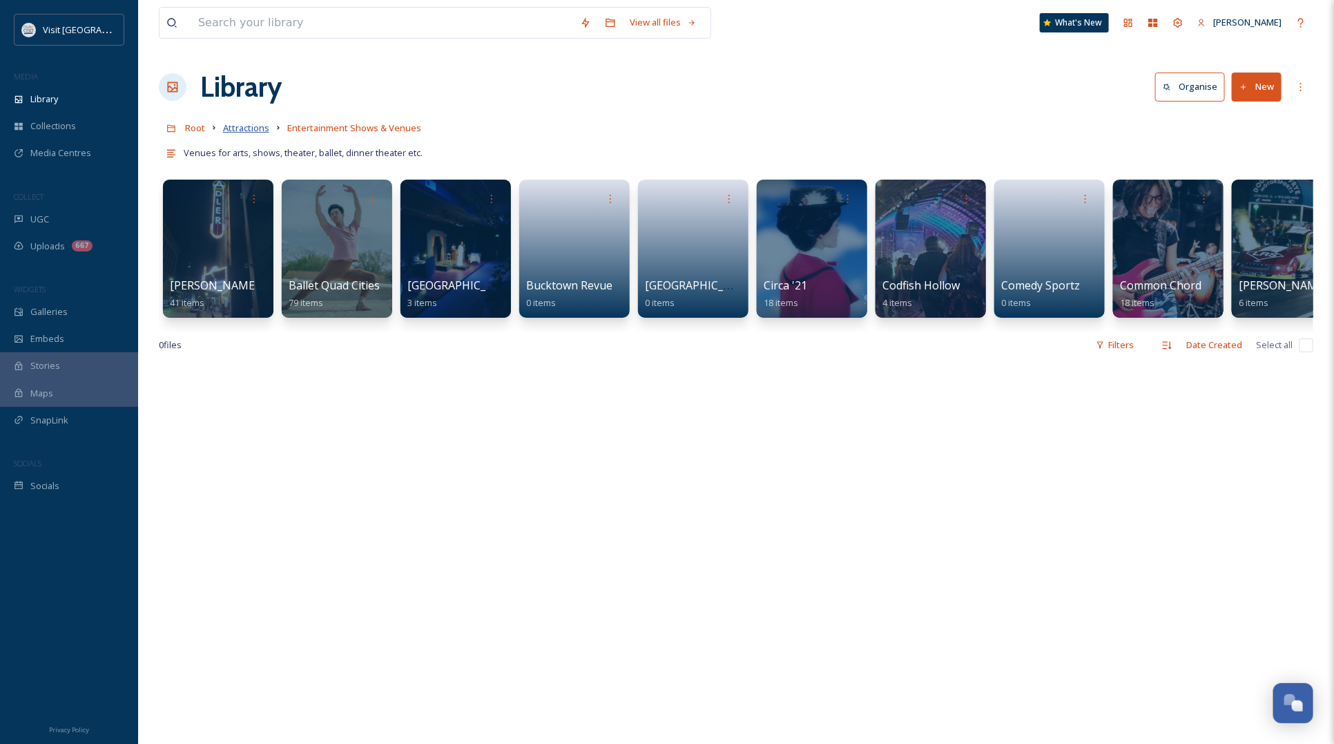
click at [253, 133] on span "Attractions" at bounding box center [246, 128] width 46 height 12
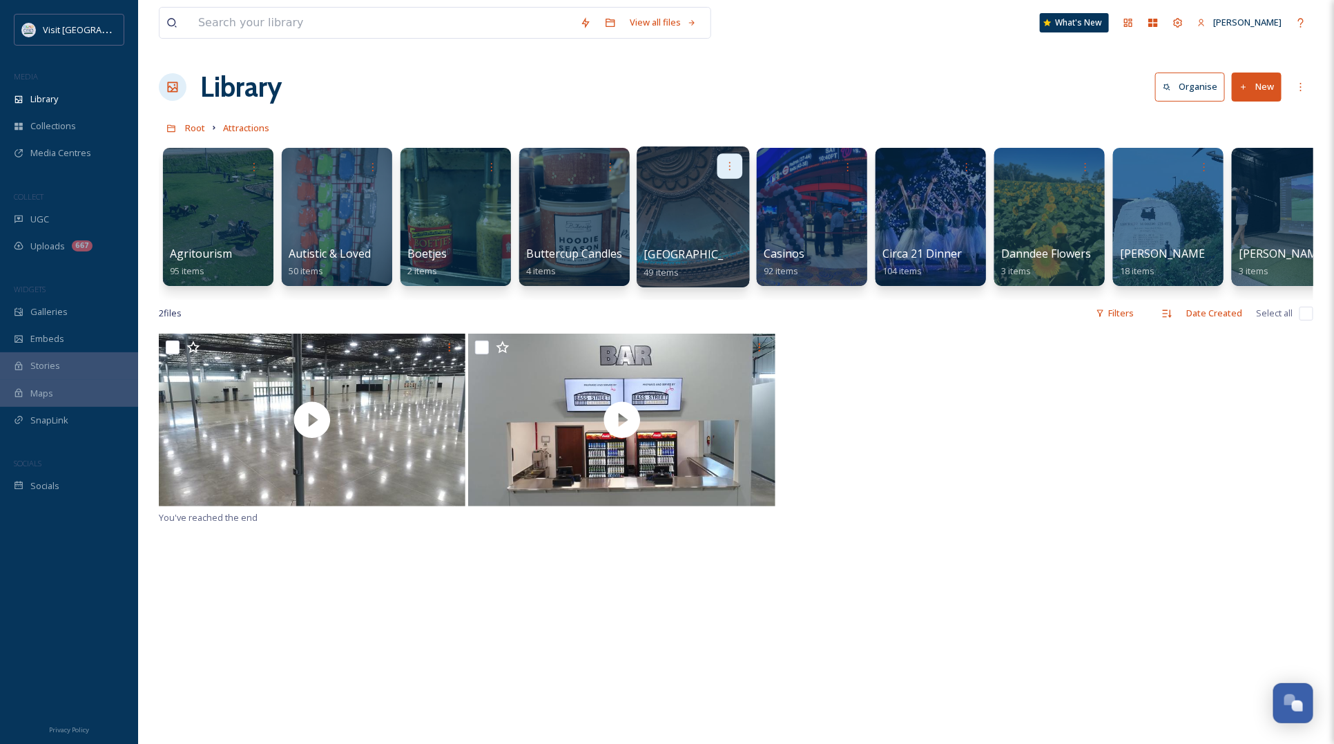
click at [733, 164] on icon at bounding box center [729, 165] width 11 height 11
click at [690, 273] on span "Delete" at bounding box center [686, 267] width 28 height 14
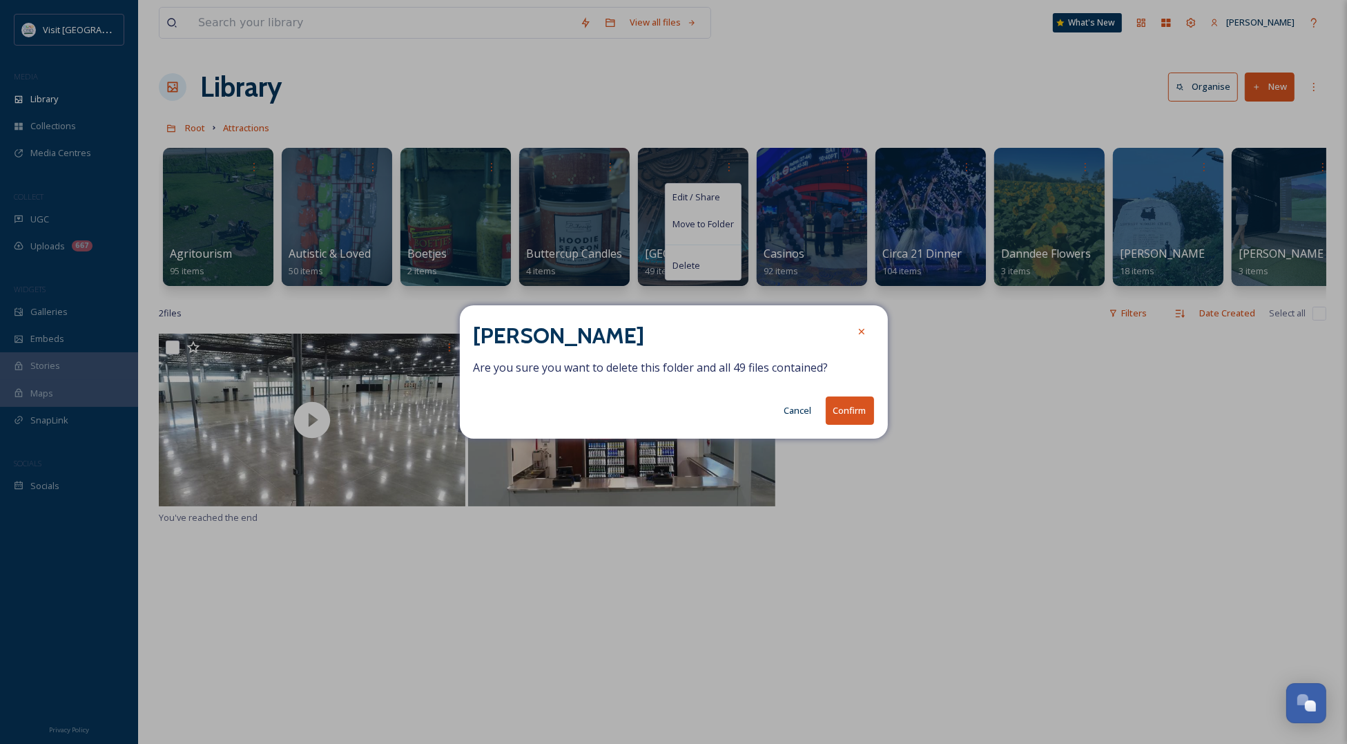
click at [862, 419] on button "Confirm" at bounding box center [850, 410] width 48 height 28
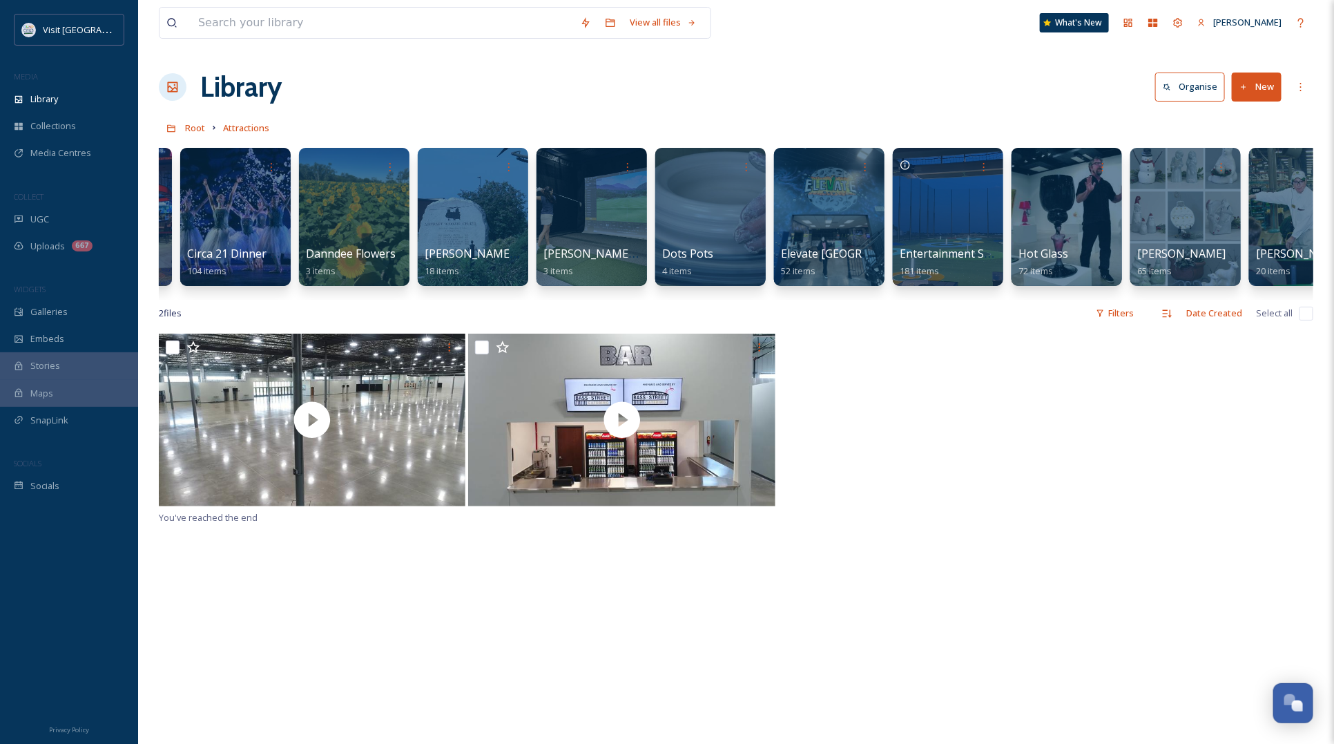
scroll to position [0, 342]
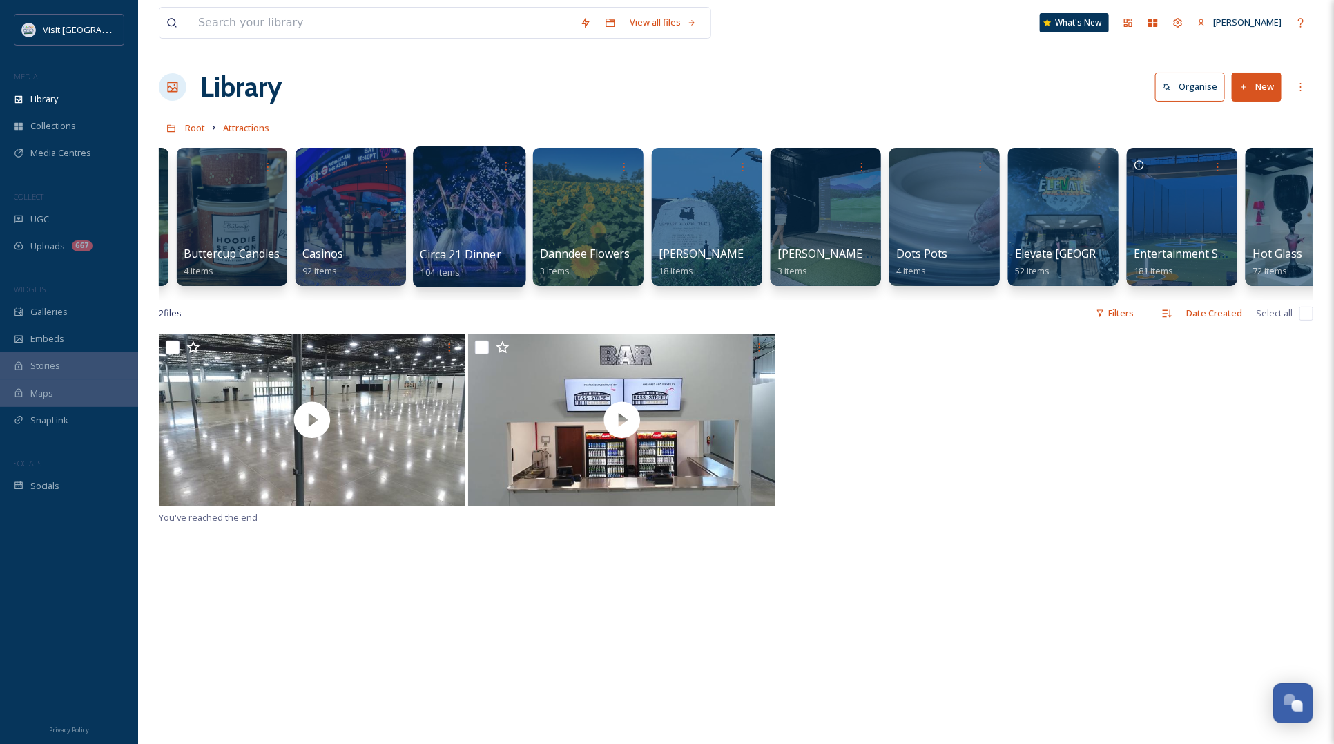
click at [523, 161] on div at bounding box center [469, 216] width 113 height 141
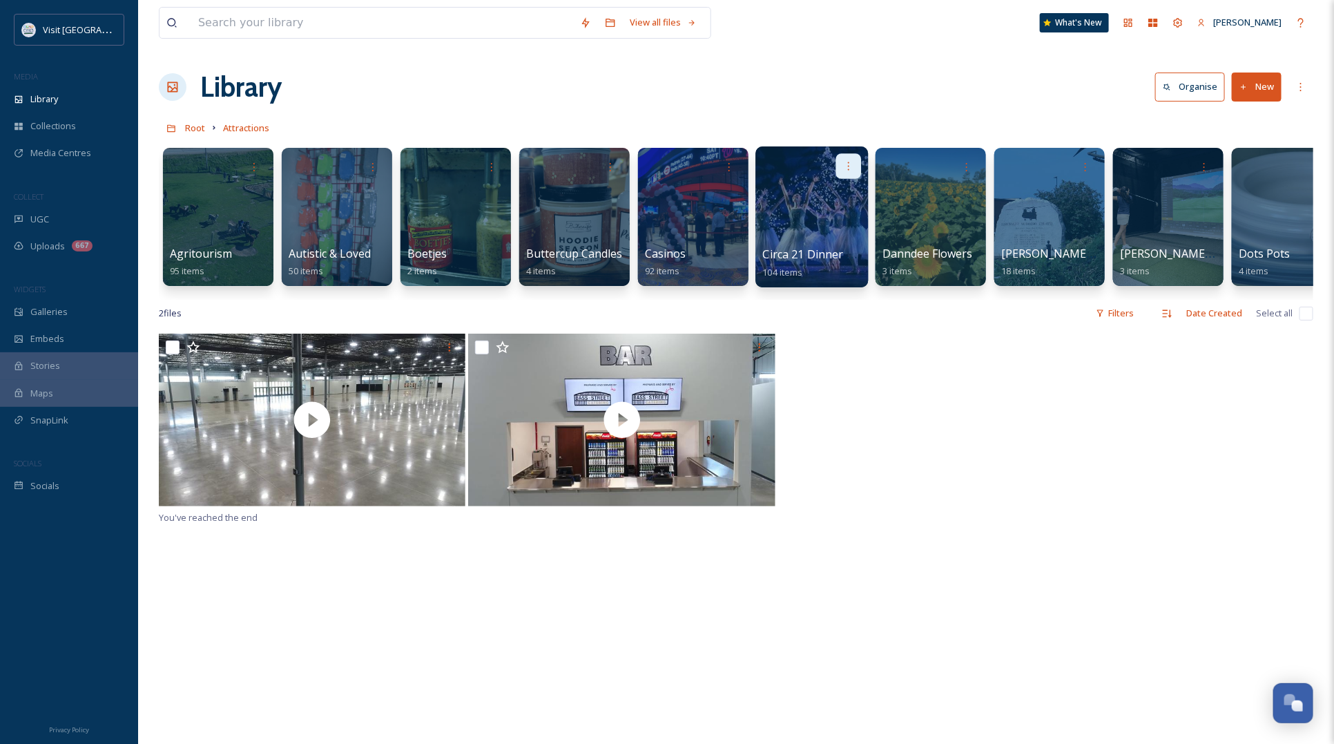
click at [843, 164] on icon at bounding box center [848, 165] width 11 height 11
click at [823, 273] on div "Delete" at bounding box center [822, 267] width 77 height 28
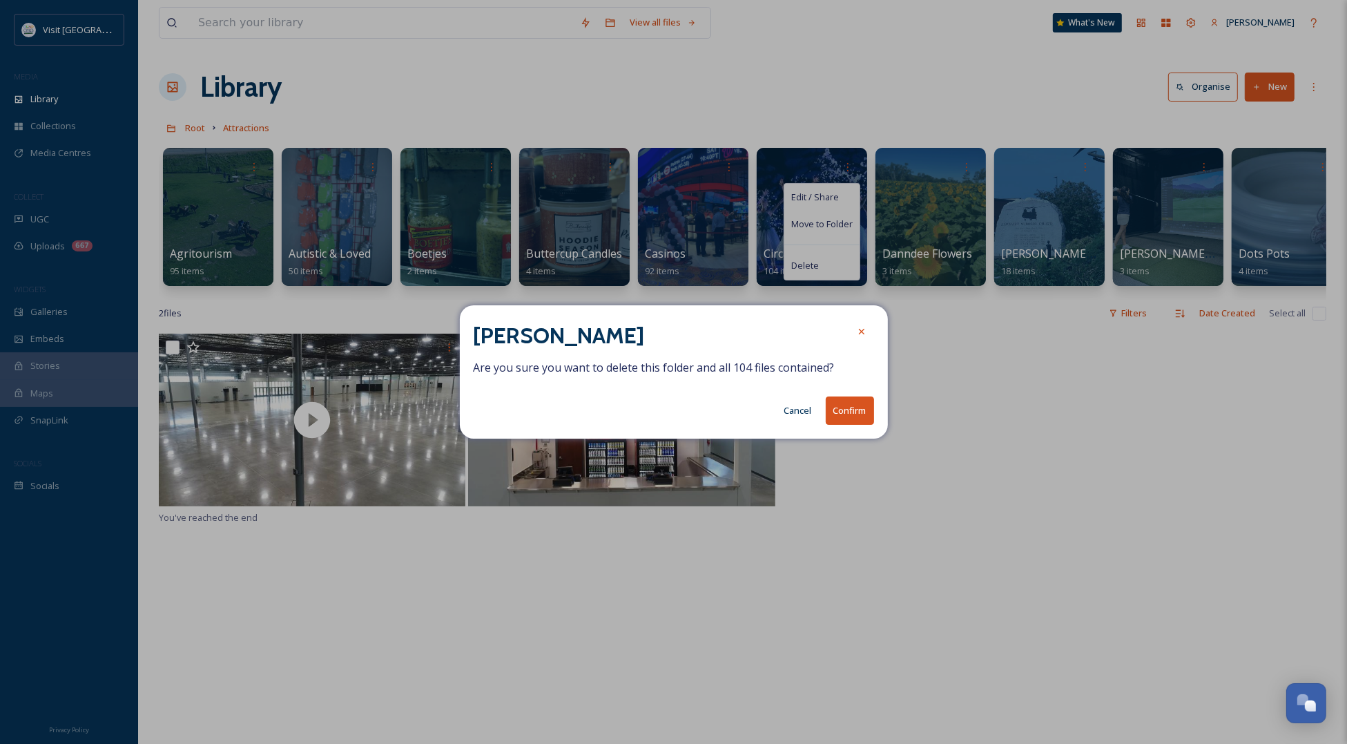
click at [843, 400] on button "Confirm" at bounding box center [850, 410] width 48 height 28
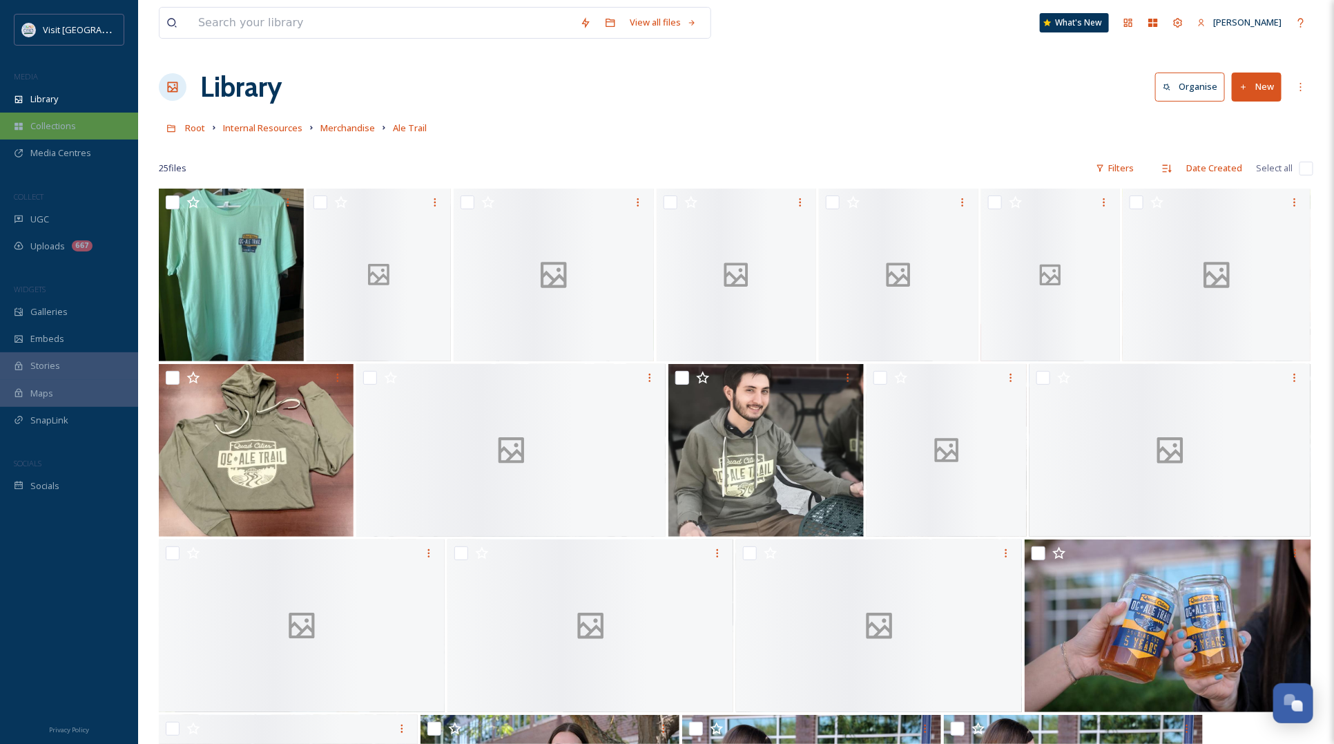
click at [64, 118] on div "Collections" at bounding box center [69, 126] width 138 height 27
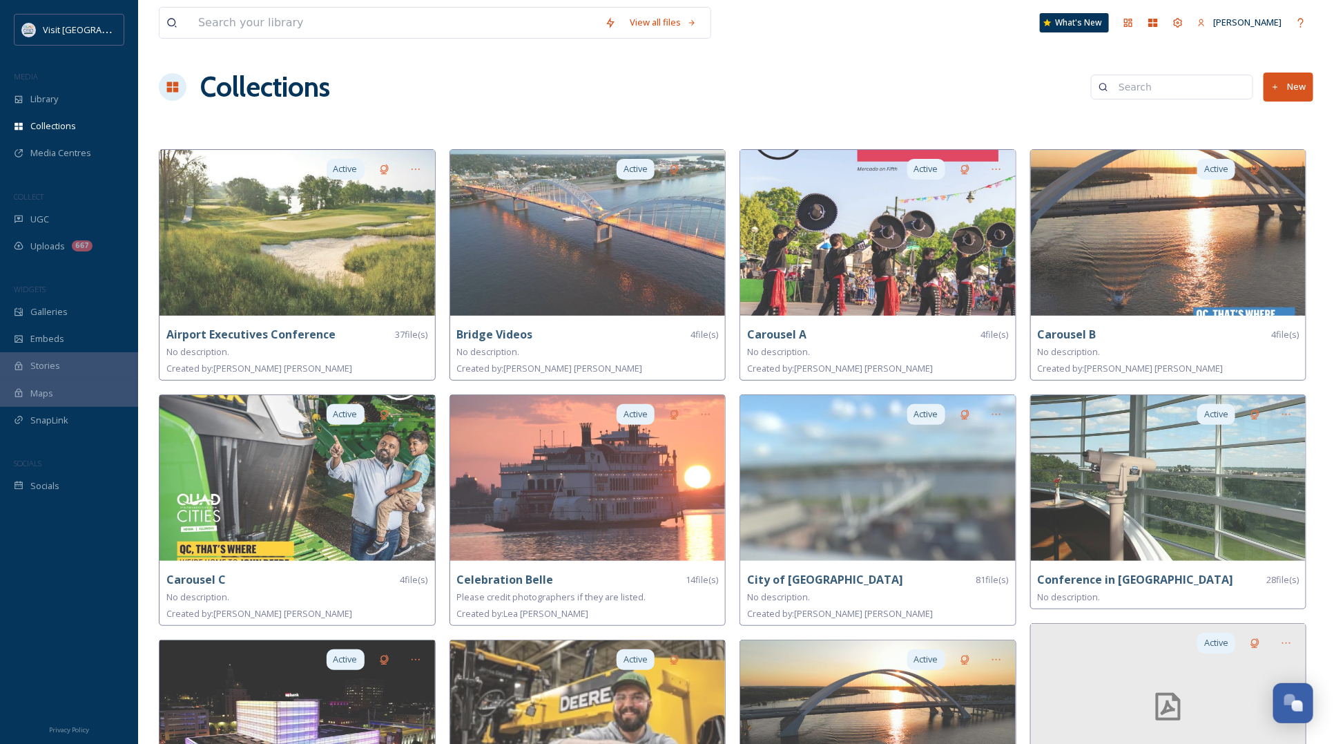
click at [1307, 88] on button "New" at bounding box center [1288, 86] width 50 height 28
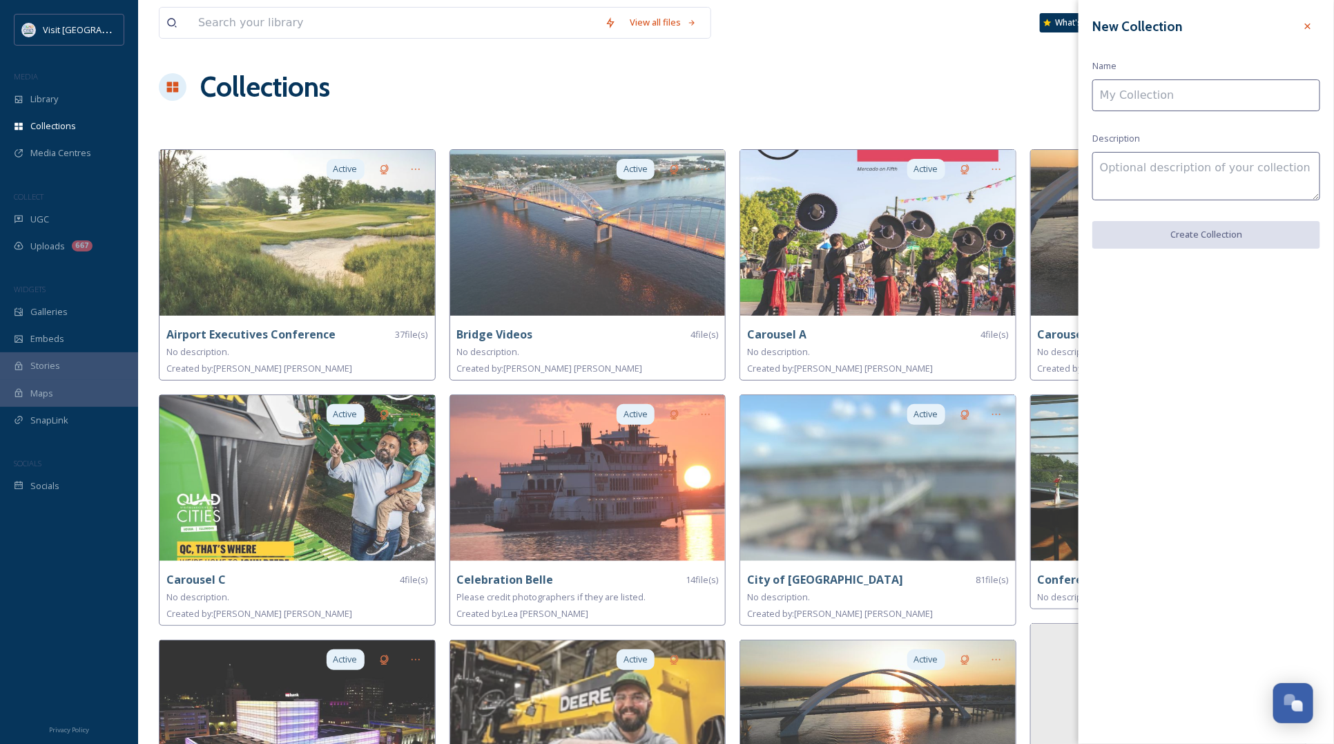
click at [1199, 85] on input at bounding box center [1206, 95] width 228 height 32
type input "M"
type input "q"
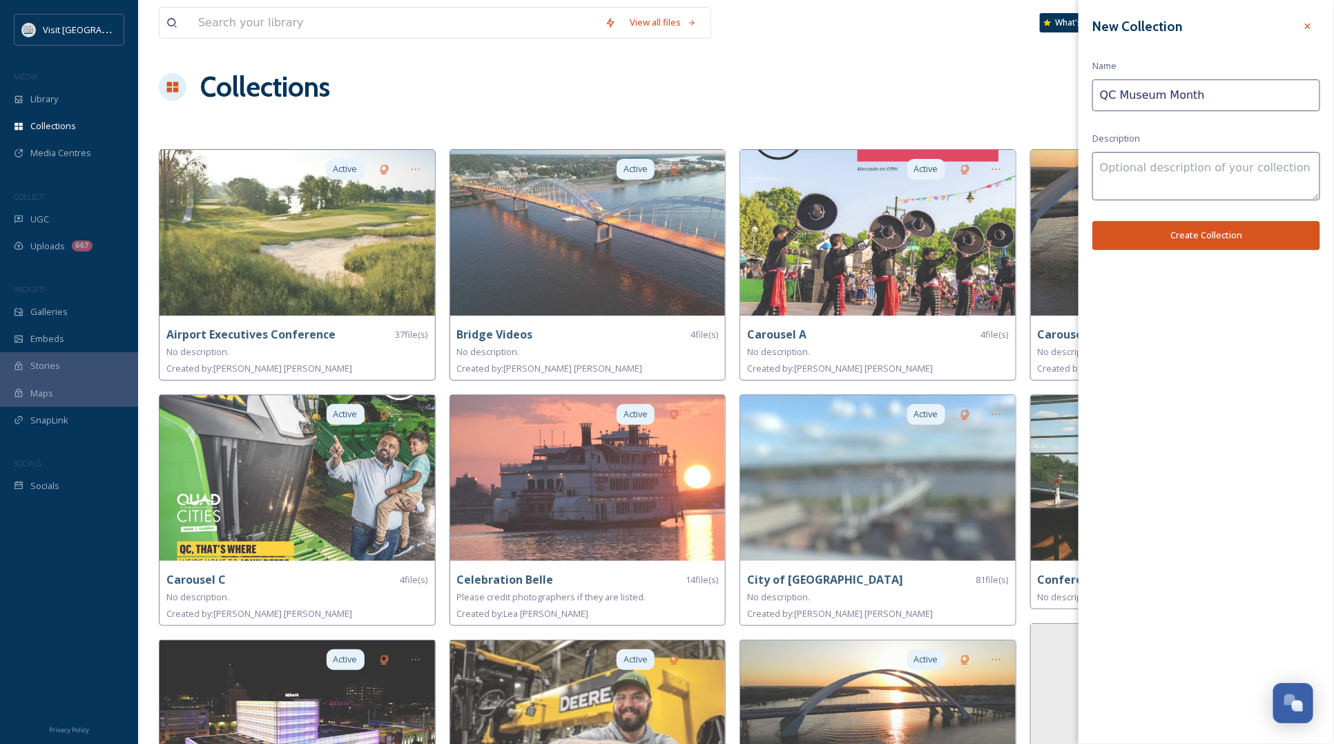
type input "QC Museum Month"
click at [1263, 236] on button "Create Collection" at bounding box center [1206, 235] width 228 height 28
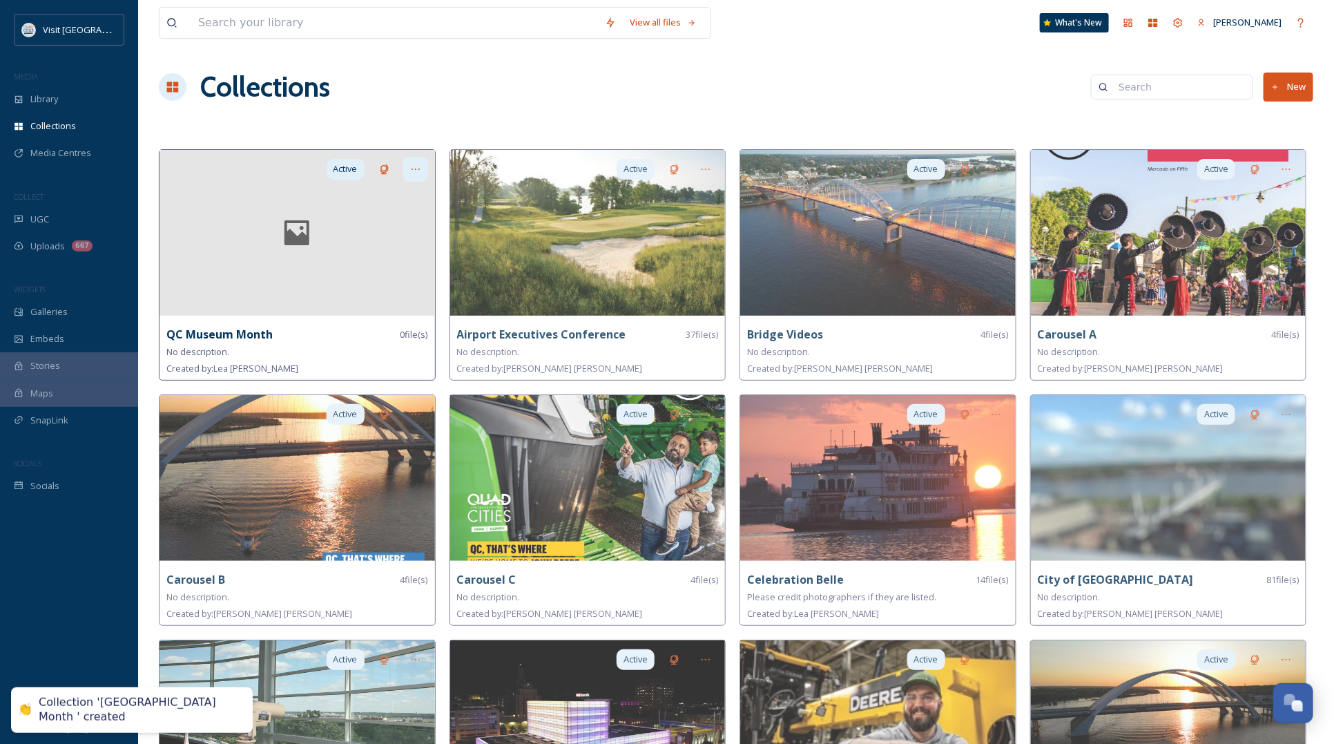
click at [418, 163] on div at bounding box center [415, 169] width 25 height 25
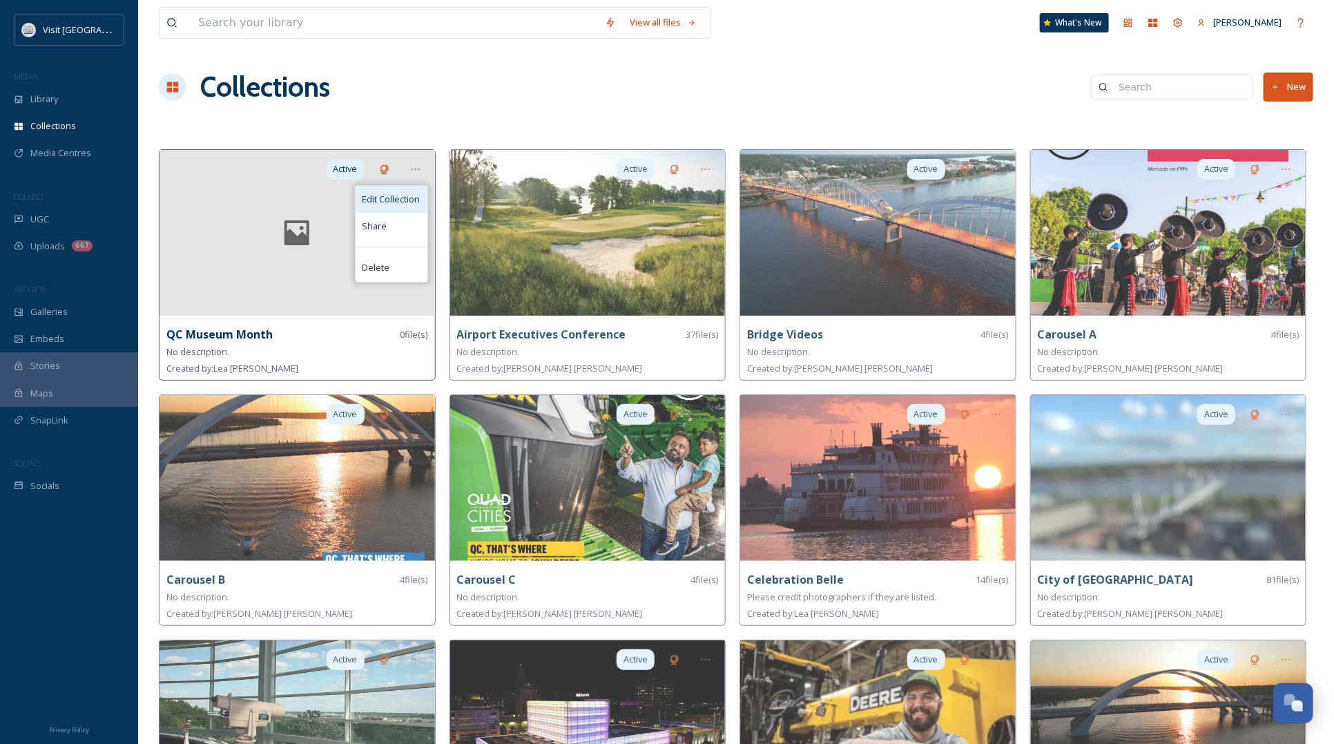
click at [383, 204] on span "Edit Collection" at bounding box center [391, 199] width 58 height 13
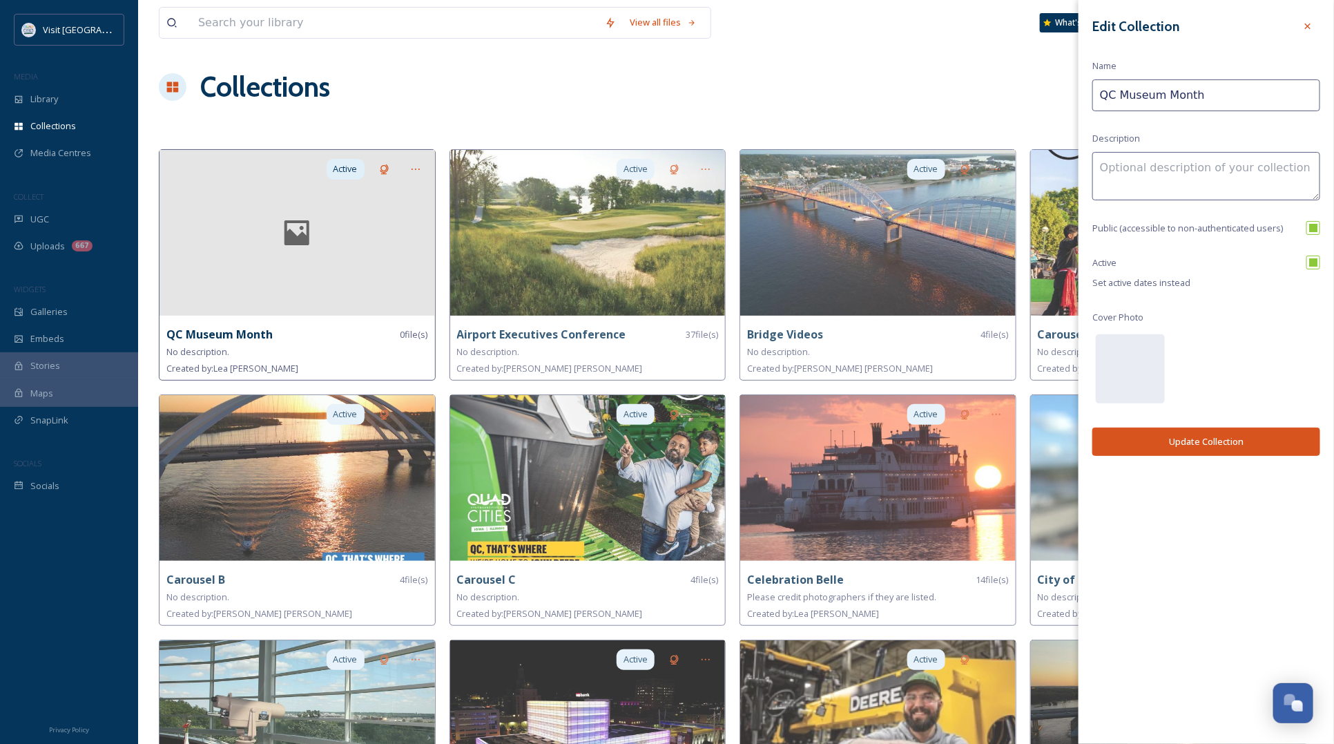
click at [258, 262] on div at bounding box center [296, 233] width 275 height 166
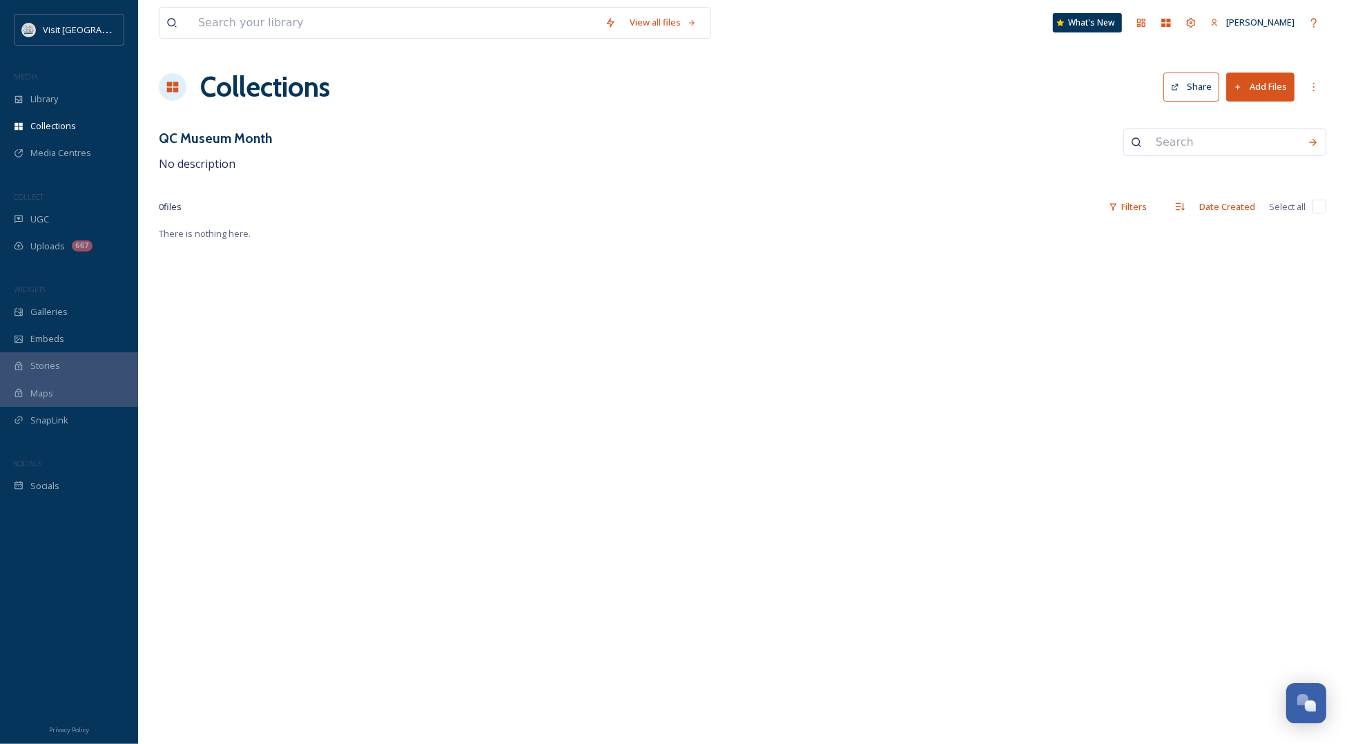
click at [1268, 84] on button "Add Files" at bounding box center [1260, 86] width 68 height 28
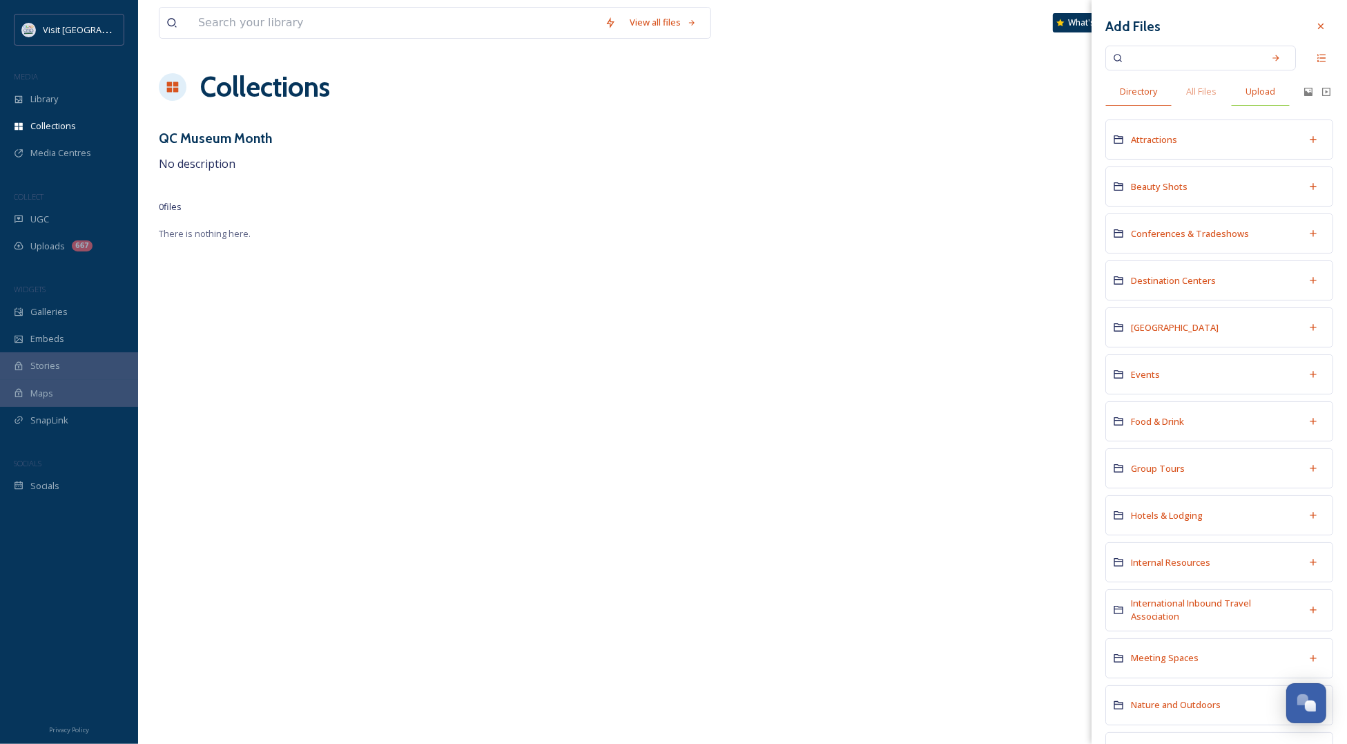
click at [1275, 95] on span "Upload" at bounding box center [1261, 91] width 30 height 13
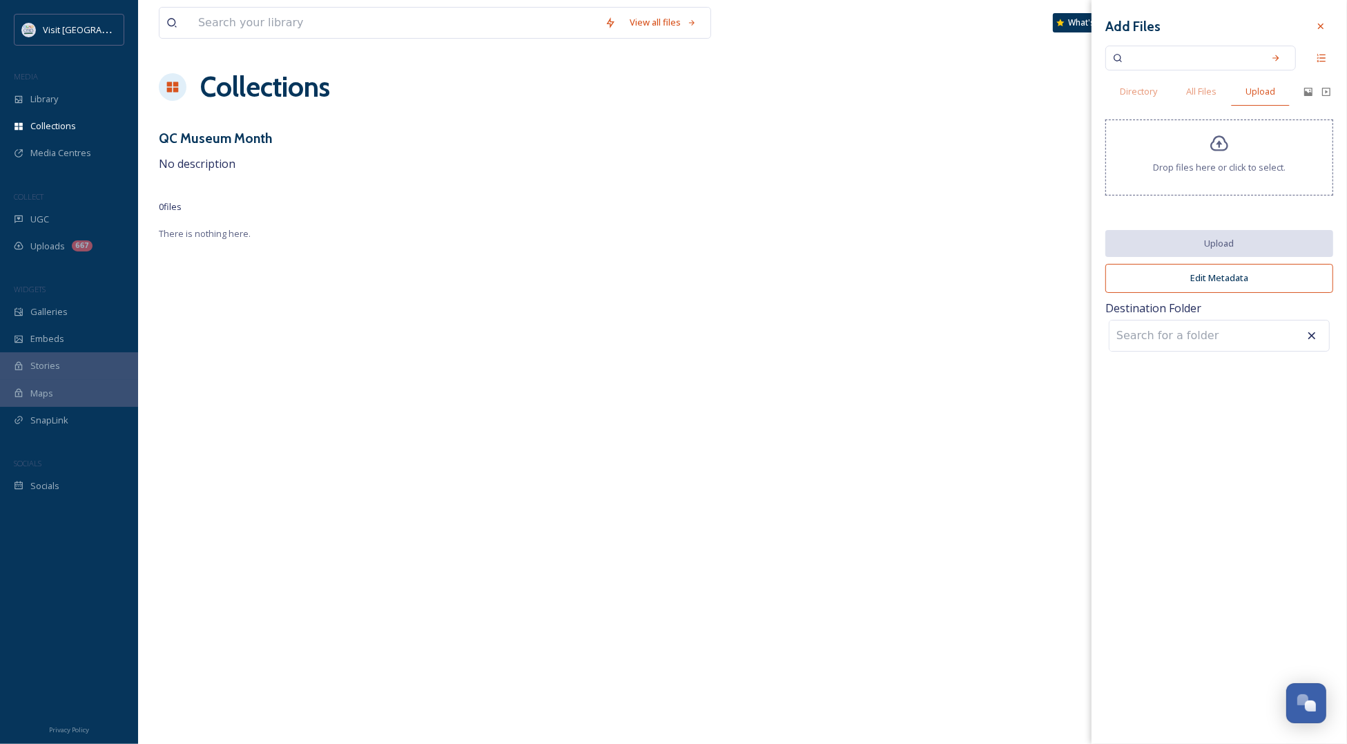
click at [1237, 145] on div "Drop files here or click to select." at bounding box center [1219, 157] width 228 height 76
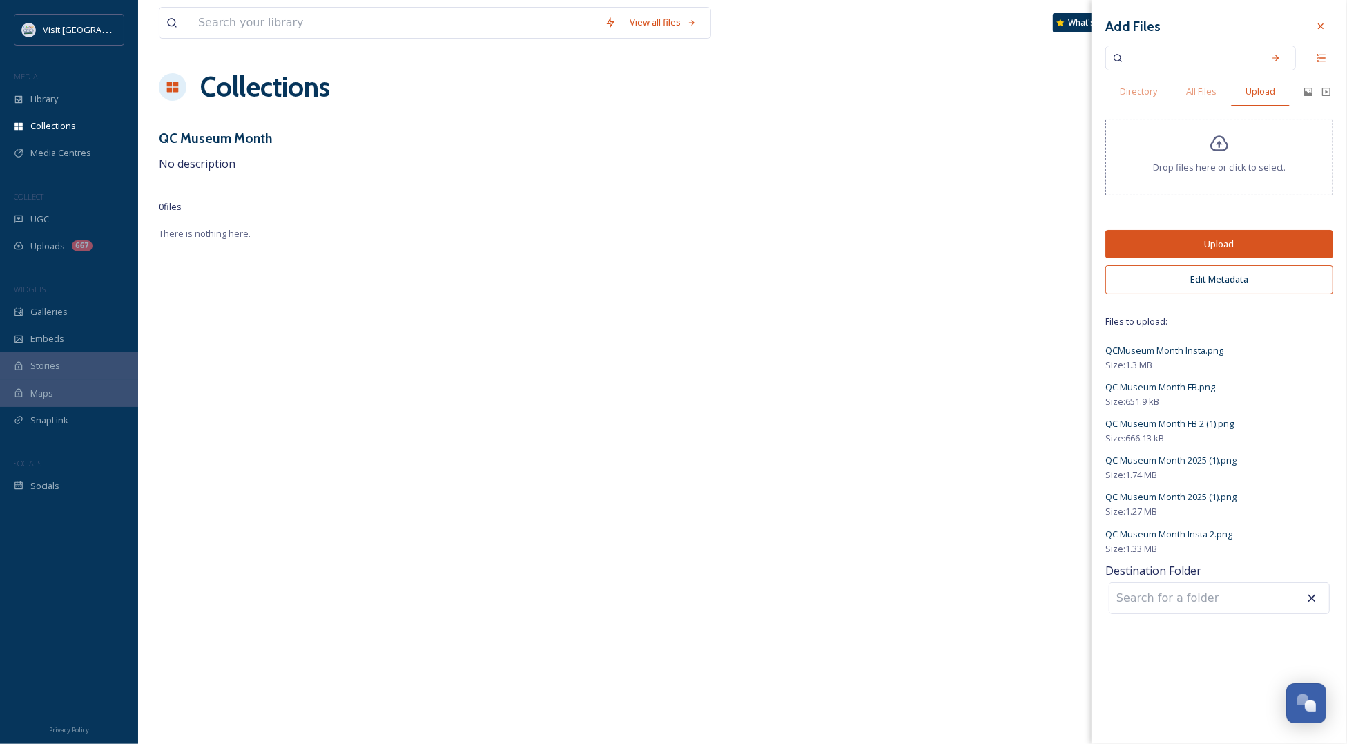
click at [1161, 251] on button "Upload" at bounding box center [1219, 244] width 228 height 28
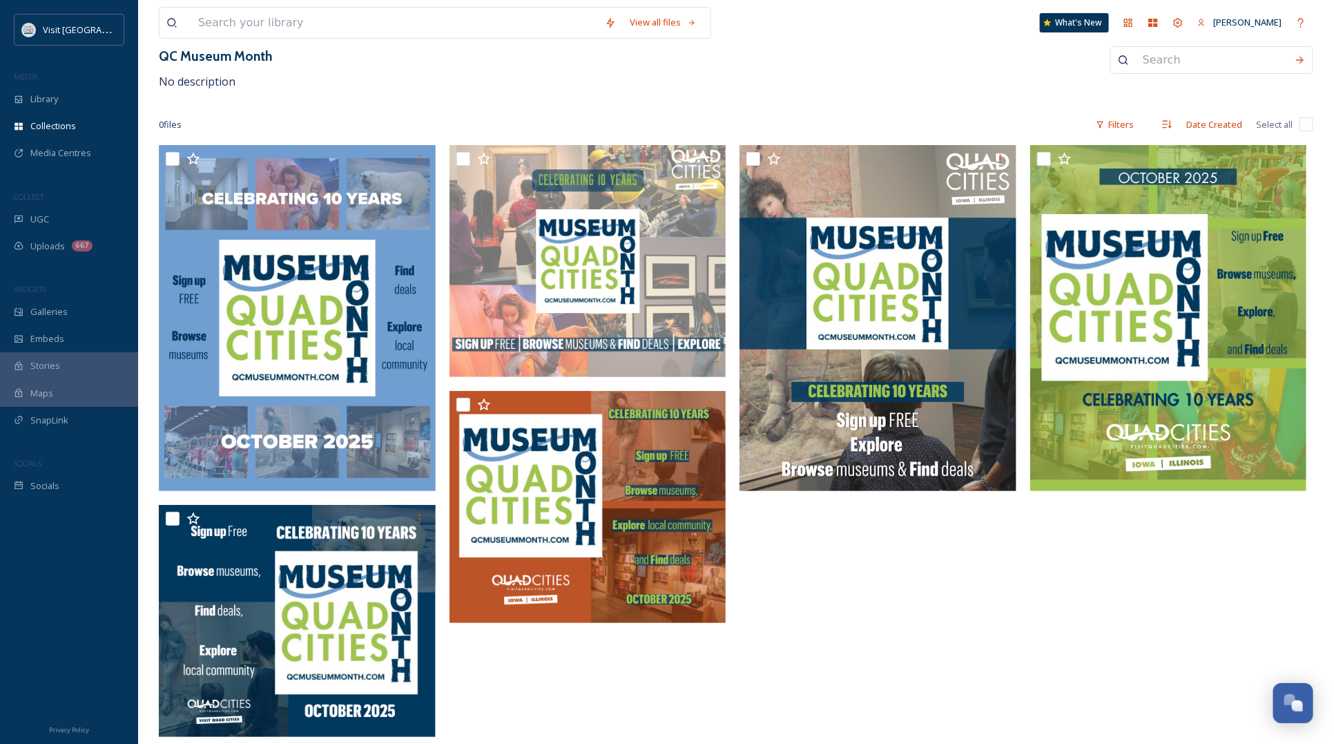
scroll to position [83, 0]
click at [868, 90] on div "View all files What's New Lea Nelson Collections Share Add Files QC Museum Mont…" at bounding box center [736, 331] width 1196 height 826
click at [1054, 554] on div at bounding box center [1172, 444] width 284 height 599
click at [1171, 63] on input at bounding box center [1212, 60] width 152 height 30
click at [1009, 90] on div "QC Museum Month No description" at bounding box center [736, 68] width 1154 height 44
